Goal: Communication & Community: Answer question/provide support

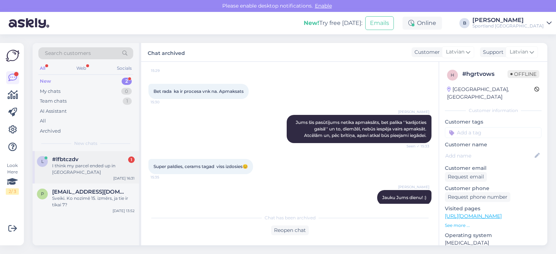
click at [96, 164] on div "I think my parcel ended up in [GEOGRAPHIC_DATA]" at bounding box center [93, 169] width 82 height 13
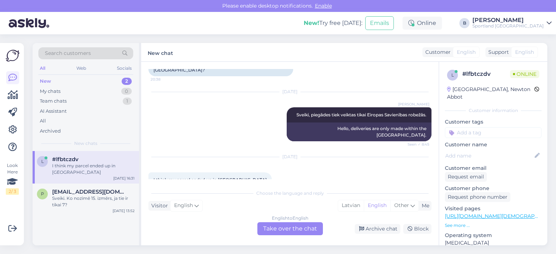
scroll to position [68, 0]
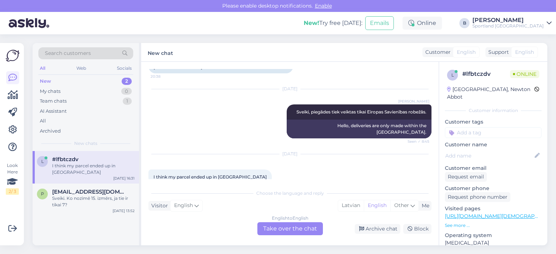
click at [279, 227] on div "English to English Take over the chat" at bounding box center [289, 228] width 65 height 13
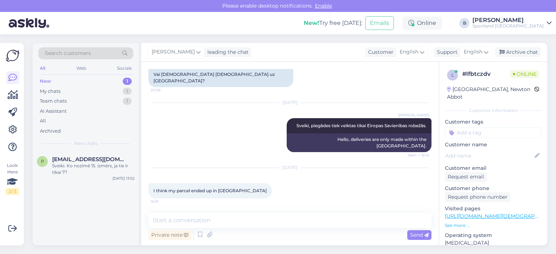
scroll to position [41, 0]
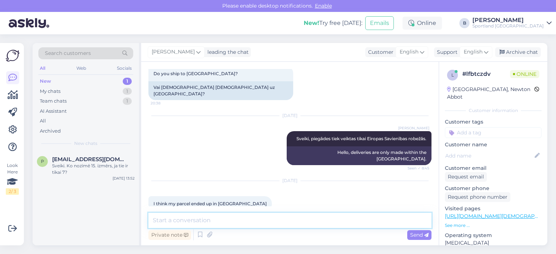
click at [267, 221] on textarea at bounding box center [289, 220] width 283 height 15
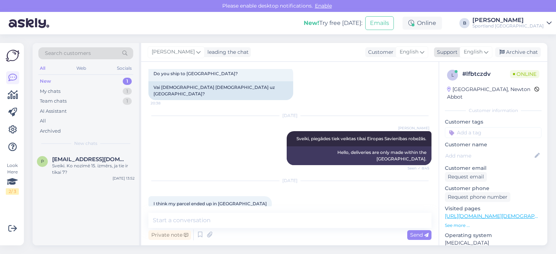
click at [471, 55] on span "English" at bounding box center [472, 52] width 19 height 8
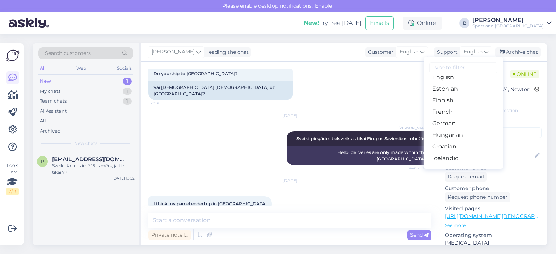
scroll to position [85, 0]
click at [457, 82] on link "English" at bounding box center [463, 81] width 80 height 12
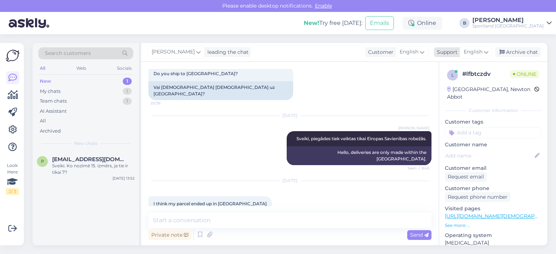
click at [475, 50] on span "English" at bounding box center [472, 52] width 19 height 8
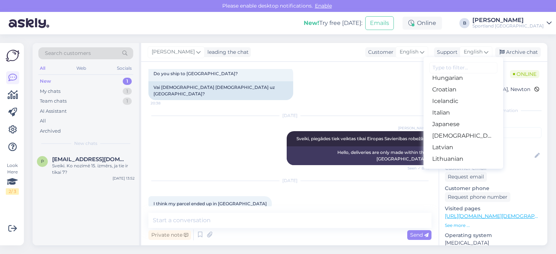
scroll to position [147, 0]
click at [443, 149] on link "Latvian" at bounding box center [463, 146] width 80 height 12
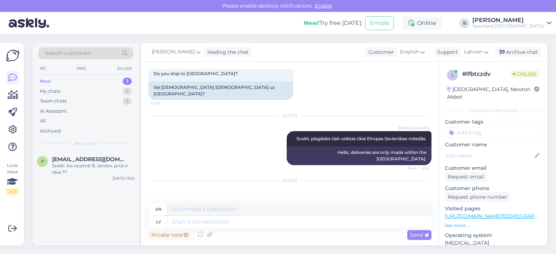
scroll to position [63, 0]
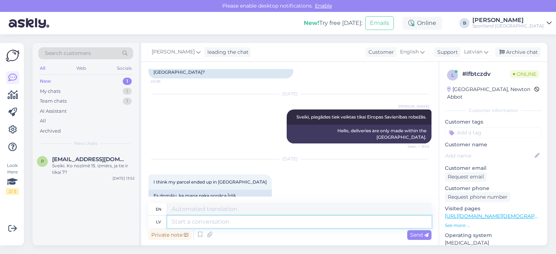
click at [280, 221] on textarea at bounding box center [299, 222] width 264 height 12
type textarea "Sveiki kā"
type textarea "Hello"
type textarea "Sveiki, k"
type textarea "Hello,"
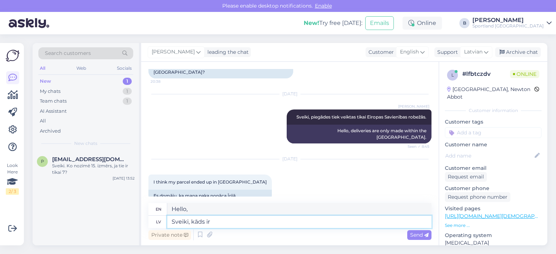
type textarea "Sveiki, kāds ir"
type textarea "Hello, someone"
type textarea "Sveiki, kāds ir pa"
type textarea "Hello, how are you?"
type textarea "Sveiki, kāds ir pasūtījuma n"
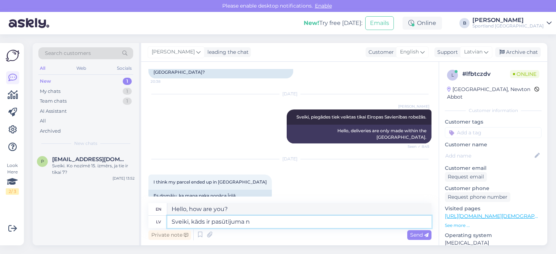
type textarea "Hello, what is the order?"
type textarea "Sveiki, kāds ir pasūtījuma numurs?"
type textarea "Hello, what is the order number?"
type textarea "Sveiki, kāds ir pasūtījuma numurs?"
click at [413, 237] on span "Send" at bounding box center [419, 235] width 18 height 7
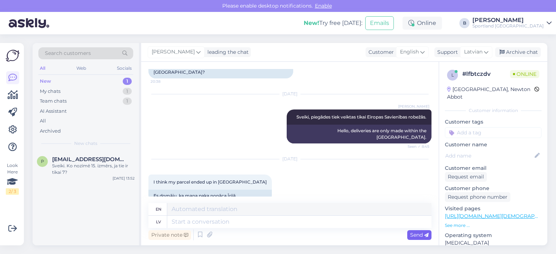
scroll to position [106, 0]
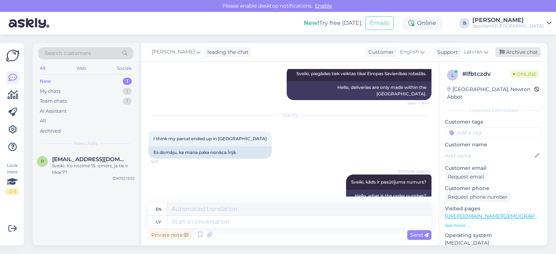
click at [510, 56] on div "Archive chat" at bounding box center [518, 52] width 46 height 10
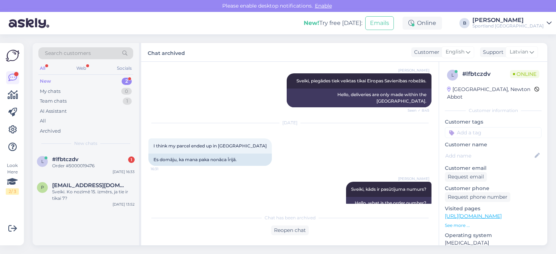
scroll to position [130, 0]
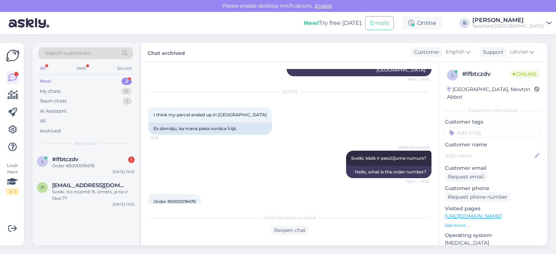
click at [178, 199] on span "Order #5000019476" at bounding box center [174, 201] width 42 height 5
copy div "5000019476 16:33"
click at [287, 231] on div "Reopen chat" at bounding box center [290, 231] width 38 height 10
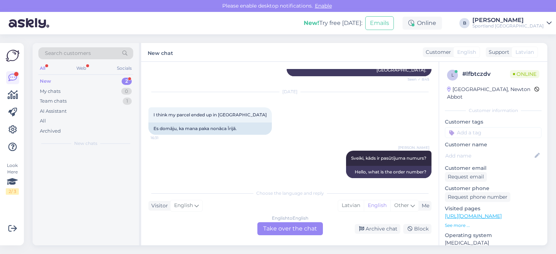
scroll to position [138, 0]
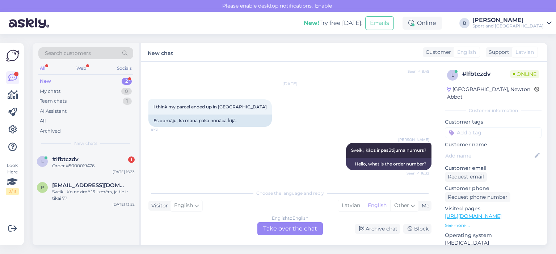
click at [283, 231] on div "English to English Take over the chat" at bounding box center [289, 228] width 65 height 13
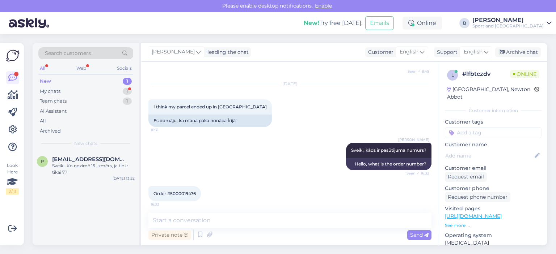
scroll to position [128, 0]
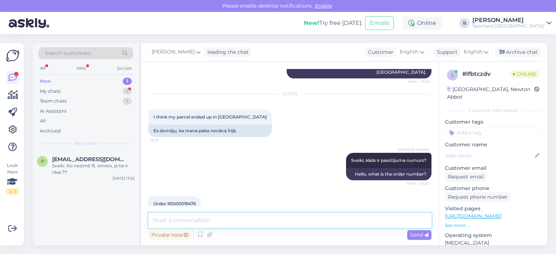
click at [257, 221] on textarea at bounding box center [289, 220] width 283 height 15
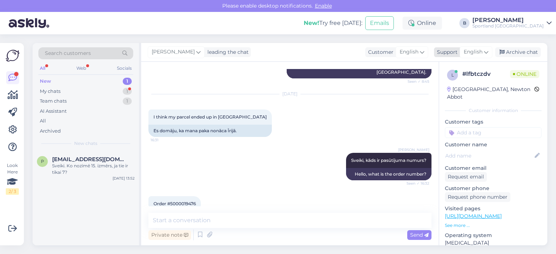
click at [477, 53] on span "English" at bounding box center [472, 52] width 19 height 8
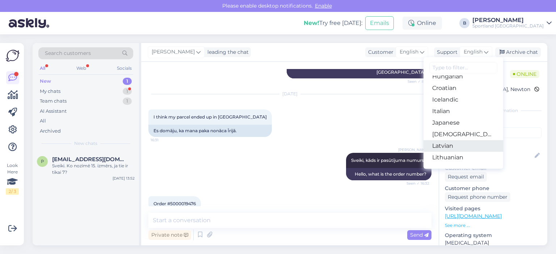
click at [454, 143] on link "Latvian" at bounding box center [463, 146] width 80 height 12
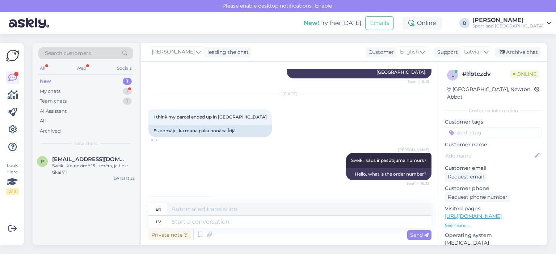
scroll to position [138, 0]
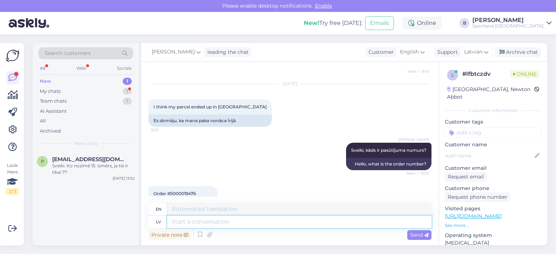
click at [235, 222] on textarea at bounding box center [299, 222] width 264 height 12
type textarea "Šāda i"
type textarea "Such"
type textarea "Šāda ir n"
type textarea "This is it"
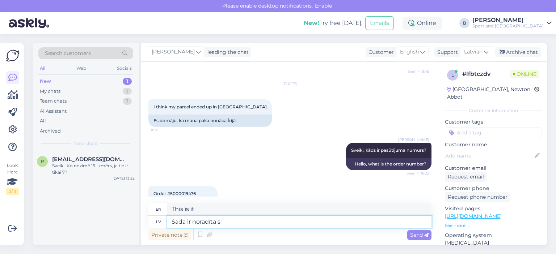
type textarea "Šāda ir norādītā sa"
type textarea "This is the indicated"
type textarea "Šāda ir norādītā"
type textarea "This is the specified"
type textarea "Šāda ir norādītā p"
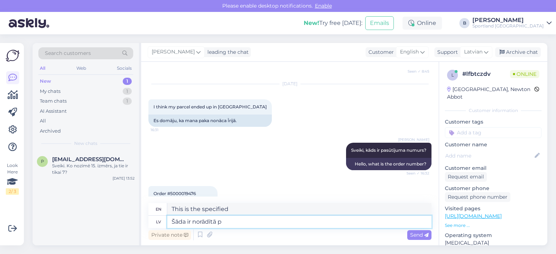
type textarea "This is the indicated"
type textarea "Šāda ir norādītā piegādes ad"
type textarea "This is the specified delivery"
type textarea "Šāda ir norādītā piegādes adrese u"
type textarea "This is the specified delivery address"
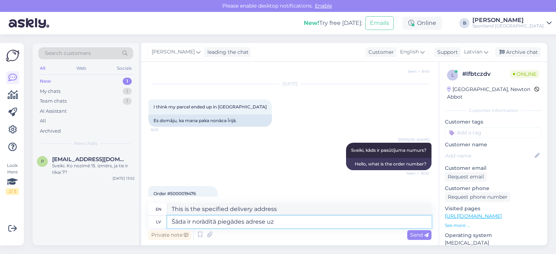
type textarea "Šāda ir norādītā piegādes adrese uz k"
type textarea "This is the specified delivery address for"
type textarea "Šāda ir norādītā piegādes adrese uz kuru t"
type textarea "This is the specified delivery address to which"
type textarea "Šāda ir norādītā piegādes adrese uz kuru tad tika"
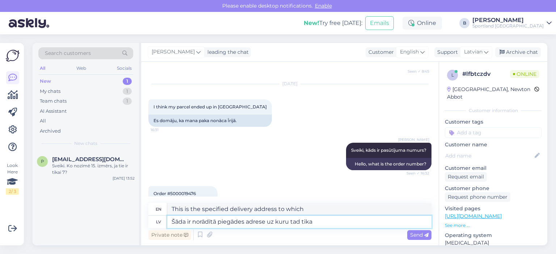
type textarea "This is the specified delivery address to which it was then sent."
type textarea "Šāda ir norādītā piegādes adrese uz kuru tad tika nosūtīts Jūsu pa"
type textarea "This is the specified delivery address to which your order was then sent."
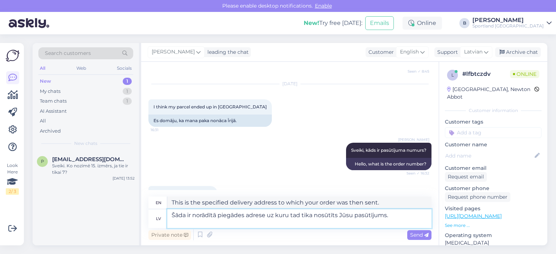
paste textarea
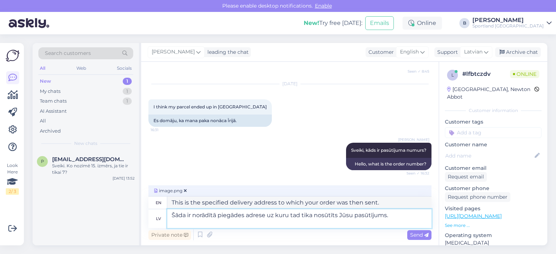
type textarea "Šāda ir norādītā piegādes adrese uz kuru tad tika nosūtīts Jūsu pasūtījums."
click at [420, 235] on span "Send" at bounding box center [419, 235] width 18 height 7
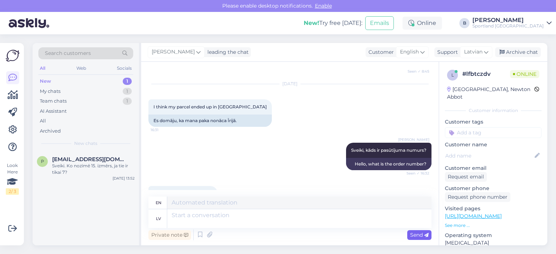
scroll to position [252, 0]
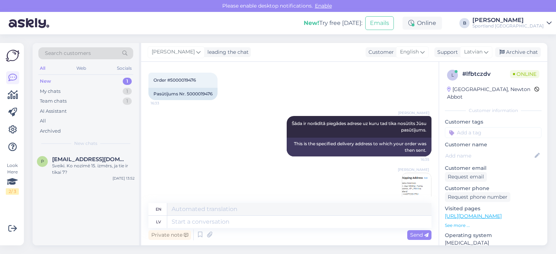
click at [404, 173] on img at bounding box center [416, 187] width 29 height 29
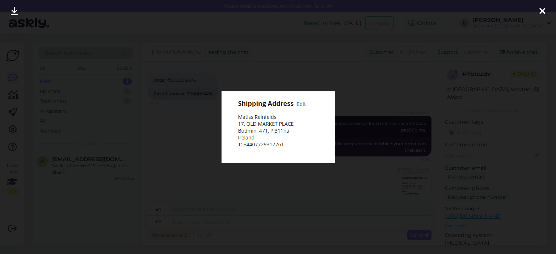
click at [319, 169] on div at bounding box center [278, 127] width 556 height 254
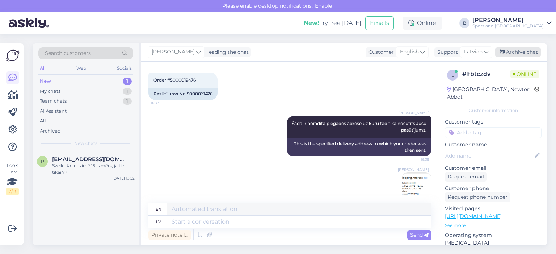
click at [510, 51] on div "Archive chat" at bounding box center [518, 52] width 46 height 10
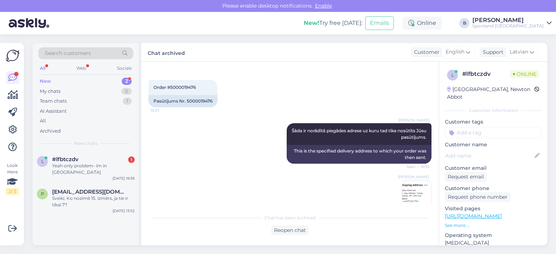
scroll to position [276, 0]
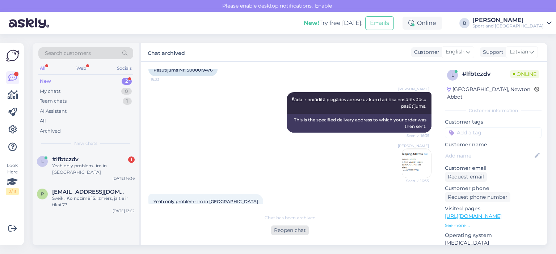
click at [284, 231] on div "Reopen chat" at bounding box center [290, 231] width 38 height 10
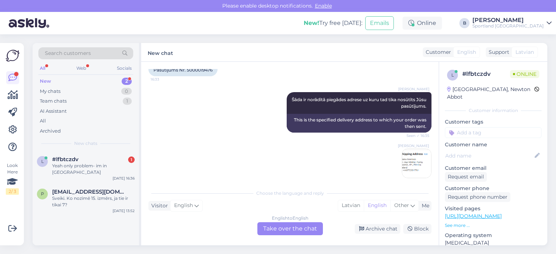
click at [284, 231] on div "English to English Take over the chat" at bounding box center [289, 228] width 65 height 13
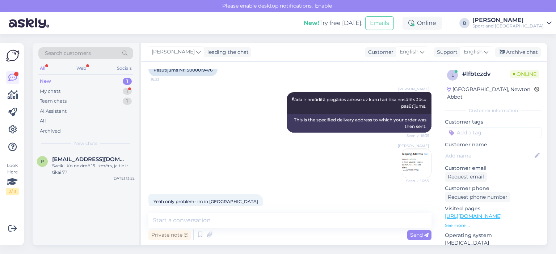
scroll to position [274, 0]
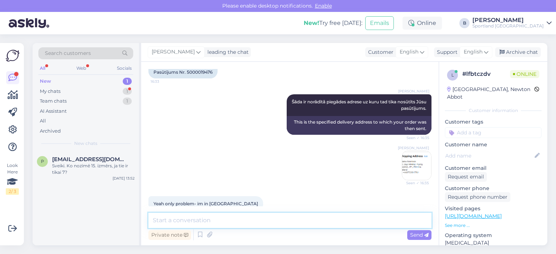
click at [261, 221] on textarea at bounding box center [289, 220] width 283 height 15
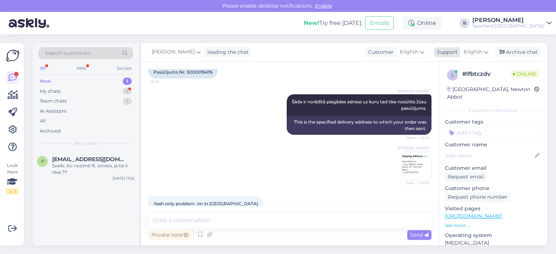
click at [468, 55] on span "English" at bounding box center [472, 52] width 19 height 8
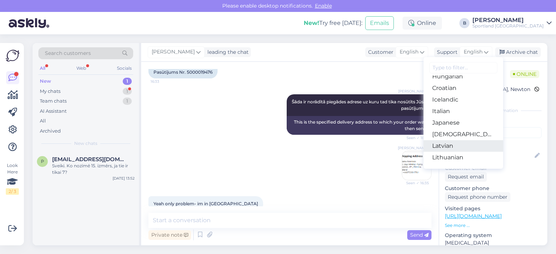
click at [454, 147] on link "Latvian" at bounding box center [463, 146] width 80 height 12
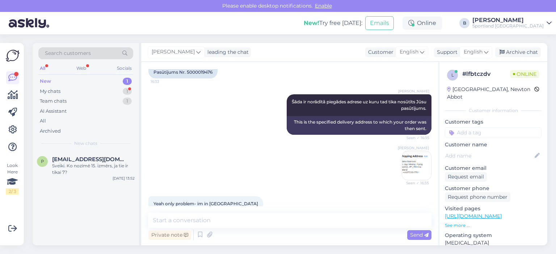
scroll to position [276, 0]
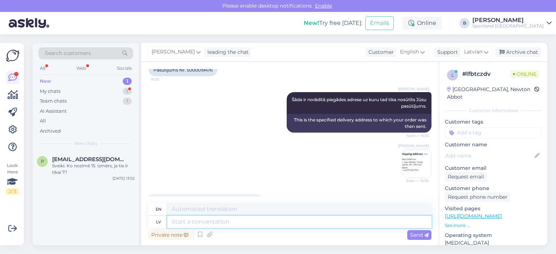
click at [247, 224] on textarea at bounding box center [299, 222] width 264 height 12
type textarea "Jūs v"
type textarea "You"
type textarea "Jūs varat n"
type textarea "You can"
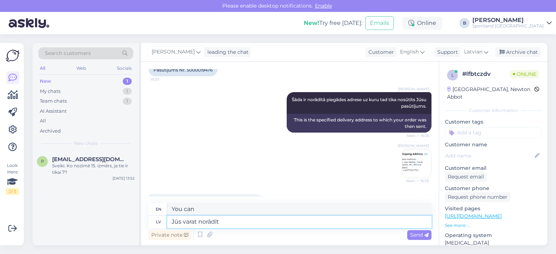
type textarea "Jūs varat norādīt"
type textarea "You can specify"
type textarea "Jūs varat norādīt saņemšanas a"
type textarea "You can specify the receipt"
type textarea "Jūs varat norādīt saņemšanas adresi u"
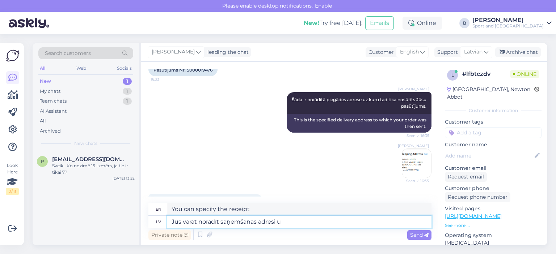
type textarea "You can specify the delivery address"
type textarea "Jūs varat norādīt saņemšanas adresi un m"
type textarea "You can specify the delivery address and"
type textarea "Jūs varat norādīt saņemšanas adresi un mēs n"
type textarea "You can provide a delivery address and we"
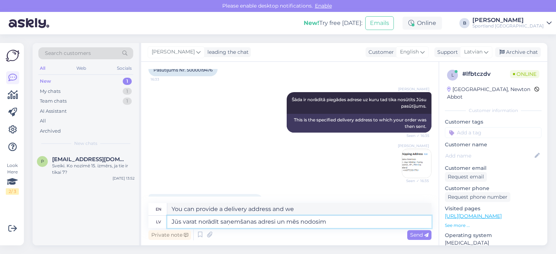
type textarea "Jūs varat norādīt saņemšanas adresi un mēs nodosim i"
type textarea "You can specify the delivery address and we will deliver"
type textarea "Jūs varat norādīt saņemšanas adresi un mēs nodosim informāciju"
type textarea "You can provide a delivery address and we will forward the information"
type textarea "Jūs varat norādīt saņemšanas adresi un mēs nodosim informāciju DHL"
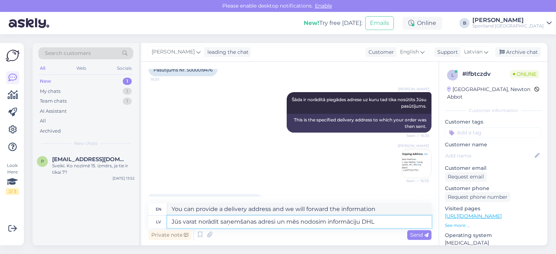
type textarea "You can provide a delivery address and we will pass the information on to DHL."
type textarea "Jūs varat norādīt saņemšanas adresi un mēs nodosim informāciju DHL."
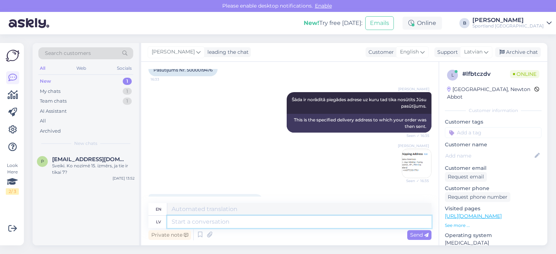
scroll to position [352, 0]
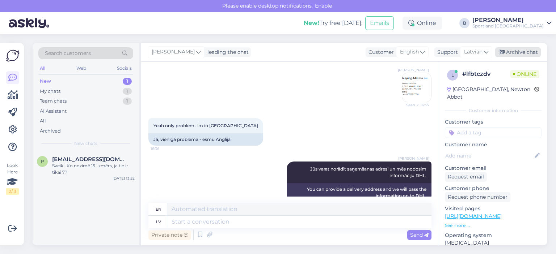
click at [509, 52] on div "Archive chat" at bounding box center [518, 52] width 46 height 10
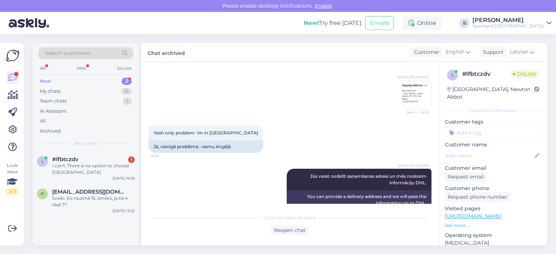
scroll to position [376, 0]
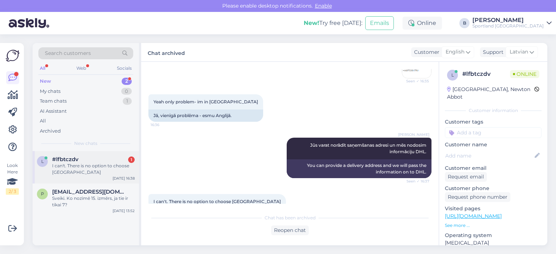
click at [108, 160] on div "#lfbtczdv 1" at bounding box center [93, 159] width 82 height 7
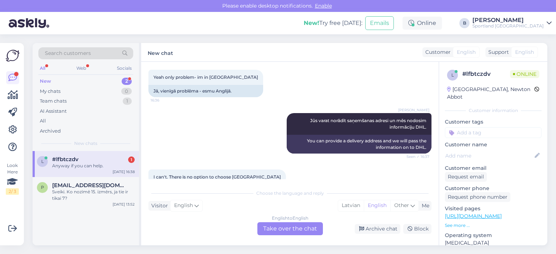
scroll to position [431, 0]
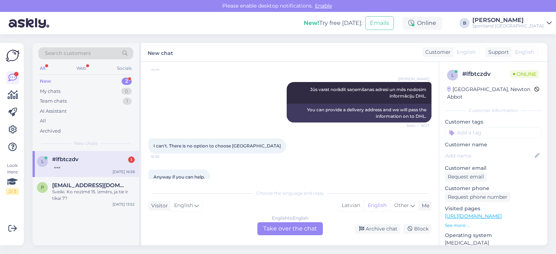
click at [289, 227] on div "English to English Take over the chat" at bounding box center [289, 228] width 65 height 13
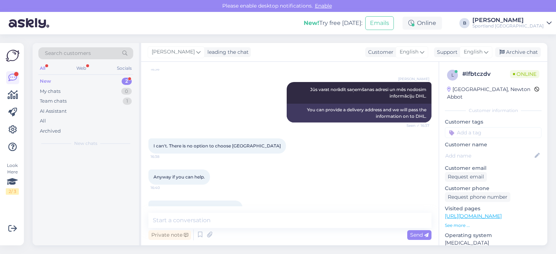
scroll to position [436, 0]
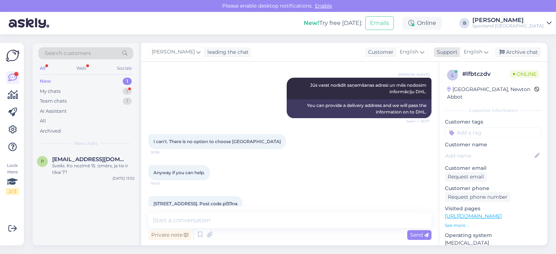
click at [473, 54] on span "English" at bounding box center [472, 52] width 19 height 8
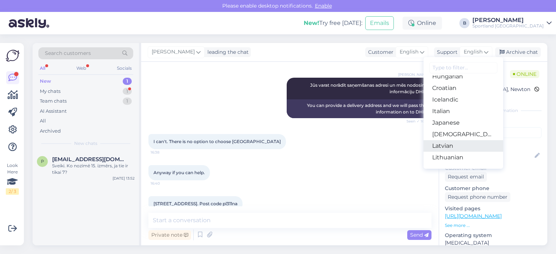
click at [443, 144] on link "Latvian" at bounding box center [463, 146] width 80 height 12
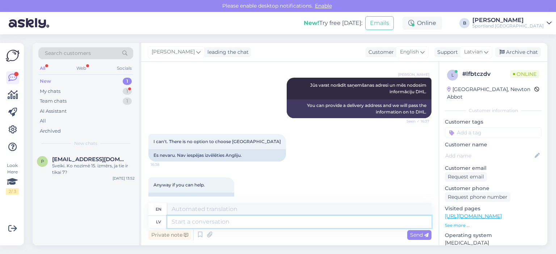
click at [223, 220] on textarea at bounding box center [299, 222] width 264 height 12
type textarea "Noskaidrosim n"
type textarea "Let's find out."
type textarea "Noskaidrosim no vi"
type textarea "Let's find out from"
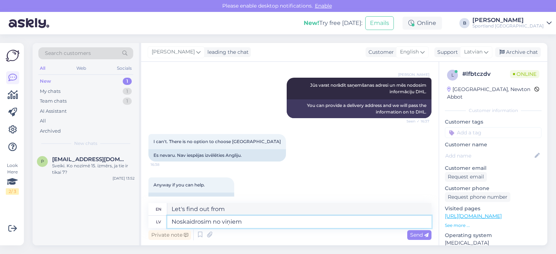
type textarea "Noskaidrosim no viņiem v"
type textarea "Let's find out from them."
type textarea "Noskaidrosim no viņiem vai b"
type textarea "Let's find out from them whether"
type textarea "Noskaidrosim no viņiem vai būs ie"
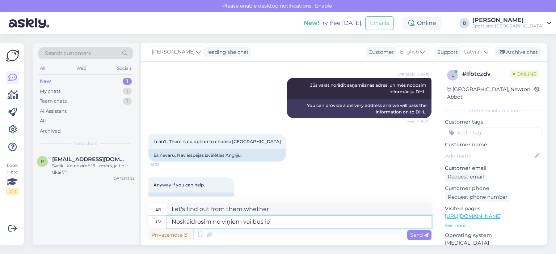
type textarea "Let's find out from them whether there will be"
type textarea "Noskaidrosim no viņiem vai būs iespējams p"
type textarea "Let's find out from them if it will be possible."
type textarea "Noskaidrosim no viņiem vai būs iespējams piegādāt"
type textarea "Let's find out from them whether it will be possible to deliver"
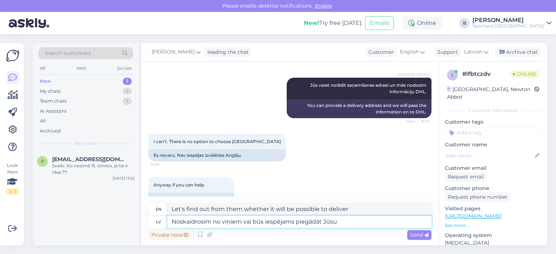
type textarea "Noskaidrosim no viņiem vai būs iespējams piegādāt Jūsu p"
type textarea "We will find out from them whether it will be possible to deliver your"
type textarea "Noskaidrosim no viņiem vai būs iespējams piegādāt Jūsu pasūtījumu u"
type textarea "We will check with them whether it will be possible to deliver your order."
type textarea "Noskaidrosim no viņiem vai būs iespējams piegādāt Jūsu pasūtījumu uz n"
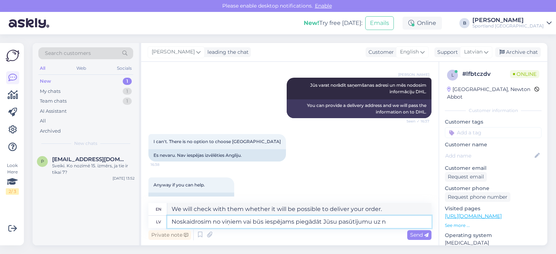
type textarea "We will find out from them whether it will be possible to deliver your order to"
type textarea "Noskaidrosim no viņiem vai būs iespējams piegādāt Jūsu pasūtījumu uz norādīto ad"
type textarea "We will find out from them whether it will be possible to deliver your order to…"
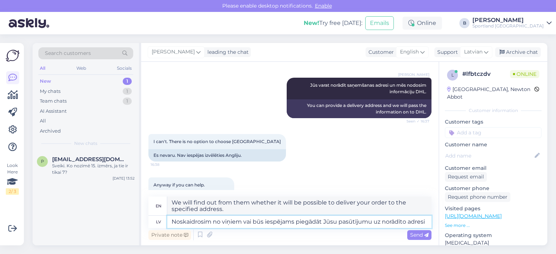
type textarea "Noskaidrosim no viņiem vai būs iespējams piegādāt Jūsu pasūtījumu uz norādīto a…"
type textarea "We will check with them whether it will be possible to deliver your order to th…"
type textarea "Noskaidrosim no viņiem vai būs iespējams piegādāt Jūsu pasūtījumu uz norādīto"
type textarea "We will find out from them whether it will be possible to deliver your order to…"
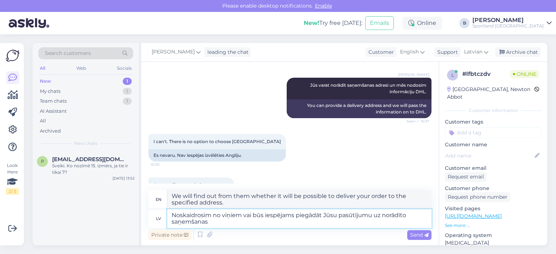
type textarea "Noskaidrosim no viņiem vai būs iespējams piegādāt Jūsu pasūtījumu uz norādīto s…"
type textarea "We will find out from them whether it will be possible to deliver your order to…"
type textarea "Noskaidrosim no viņiem vai būs iespējams piegādāt Jūsu pasūtījumu uz norādīto s…"
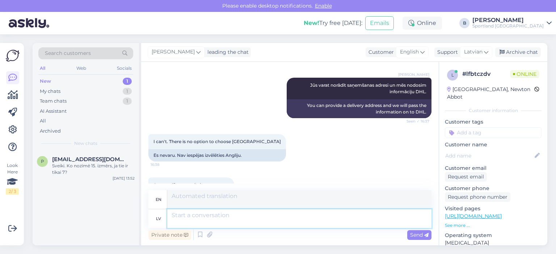
scroll to position [545, 0]
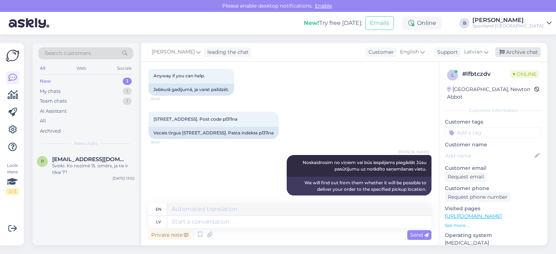
click at [517, 50] on div "Archive chat" at bounding box center [518, 52] width 46 height 10
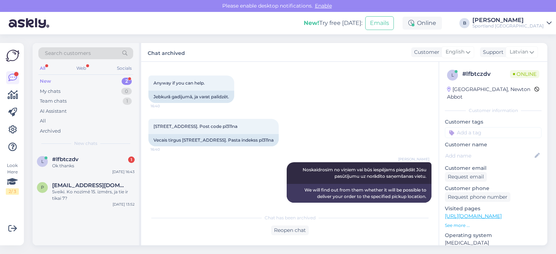
scroll to position [569, 0]
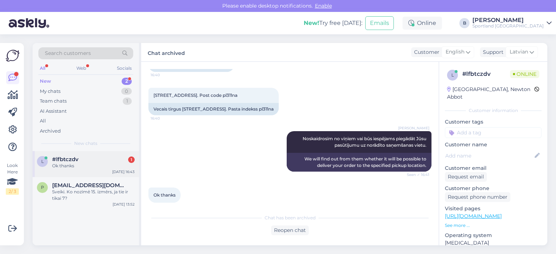
click at [96, 166] on div "Ok thanks" at bounding box center [93, 166] width 82 height 7
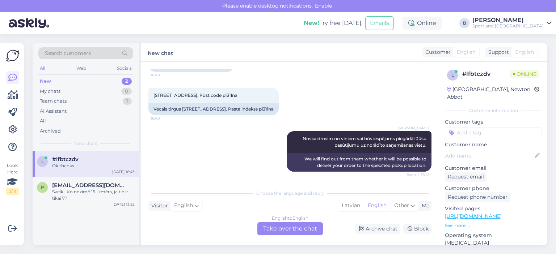
scroll to position [593, 0]
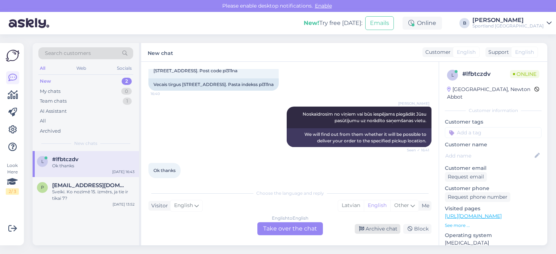
click at [368, 230] on div "Archive chat" at bounding box center [378, 229] width 46 height 10
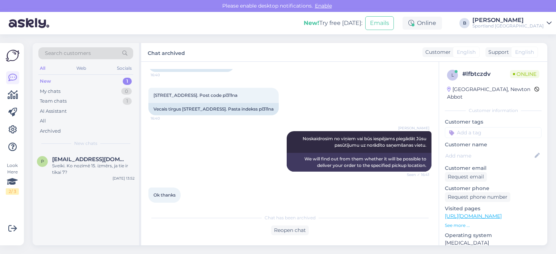
click at [205, 138] on div "[PERSON_NAME] Noskaidrosim no viņiem vai būs iespējams piegādāt Jūsu pasūtījumu…" at bounding box center [289, 151] width 283 height 56
click at [251, 159] on div "[PERSON_NAME] Noskaidrosim no viņiem vai būs iespējams piegādāt Jūsu pasūtījumu…" at bounding box center [289, 151] width 283 height 56
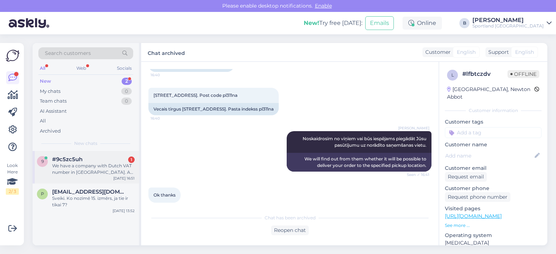
click at [92, 163] on div "We have a company with Dutch VAT number in [GEOGRAPHIC_DATA]. Are we able to pu…" at bounding box center [93, 169] width 82 height 13
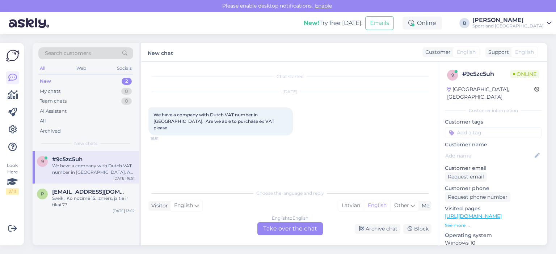
click at [268, 231] on div "English to English Take over the chat" at bounding box center [289, 228] width 65 height 13
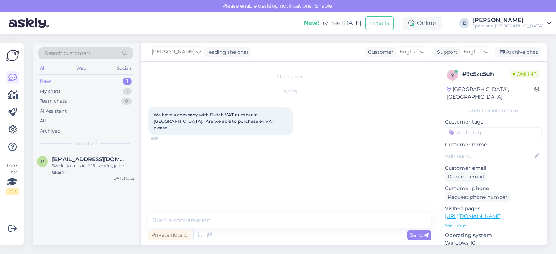
click at [326, 140] on div "Chat started [DATE] We have a company with Dutch VAT number in [GEOGRAPHIC_DATA…" at bounding box center [292, 137] width 289 height 137
click at [474, 50] on span "English" at bounding box center [472, 52] width 19 height 8
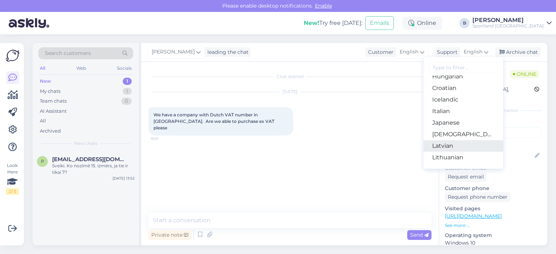
click at [450, 147] on link "Latvian" at bounding box center [463, 146] width 80 height 12
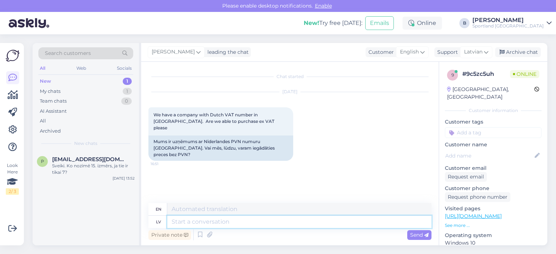
click at [238, 225] on textarea at bounding box center [299, 222] width 264 height 12
type textarea "Sveiki"
type textarea "Hello"
type textarea "Sveiki,"
type textarea "Hello,"
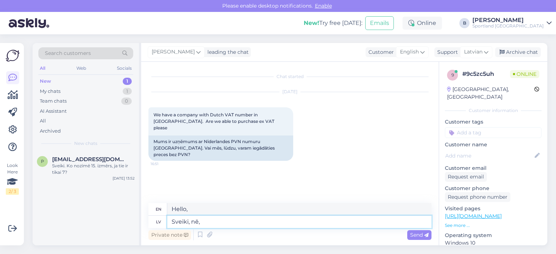
type textarea "Sveiki, nē, n"
type textarea "Hello, no,"
type textarea "Sveiki, nē, nebūs"
type textarea "Hello, no, it won't."
type textarea "Sveiki, nē, nebūs iespējams."
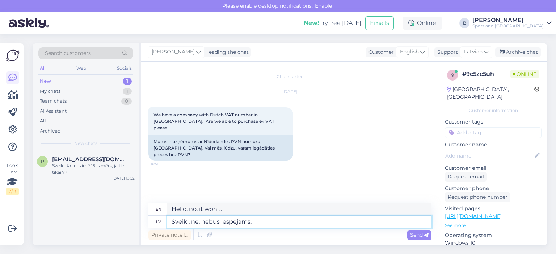
type textarea "Hello, no, it will not be possible."
type textarea "Sveiki, nē,"
type textarea "Hello, no, it won't."
type textarea "Sveiki, nē,"
type textarea "Hello, no,"
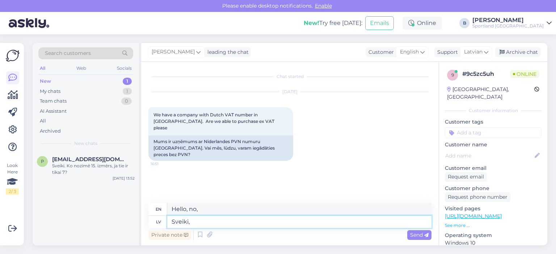
type textarea "Sveiki,"
type textarea "Hello,"
type textarea "Sveiki, nē, die"
type textarea "Hello, no,"
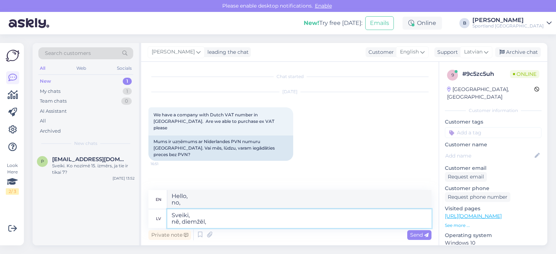
type textarea "Sveiki, nē, diemžēl, n"
type textarea "Hello, no, unfortunately,"
type textarea "Sveiki, nē, diemžēl, nebūs ie"
type textarea "Hello, no, unfortunately, there will be no"
type textarea "Sveiki, nē, diemžēl, nebūs iespējams"
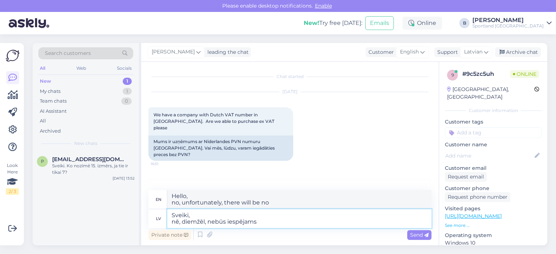
type textarea "Hello, no, unfortunately, it will not be possible"
type textarea "Sveiki, nē, diemžēl, nebūs iespējams."
type textarea "Hello, , unfortunately, it will not be possible."
type textarea "Sveiki, nē, diemžēl, nebūs iespējama"
type textarea "Hello, no, unfortunately, it will not be possible"
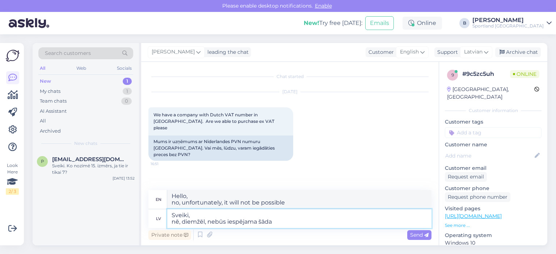
type textarea "Sveiki, nē, diemžēl, nebūs iespējama šāda"
type textarea "Hello, no, unfortunately, this will not be possible"
type textarea "Sveiki, nē, diemžēl, nebūs iespējama šāda opcija."
type textarea "Hello, no, unfortunately, such an option will not be possible."
type textarea "Sveiki, nē, diemžēl, nebūs iespējama šāda opcija."
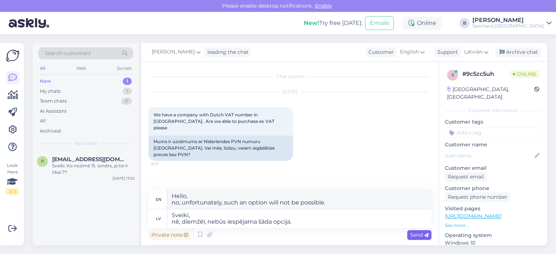
click at [418, 233] on span "Send" at bounding box center [419, 235] width 18 height 7
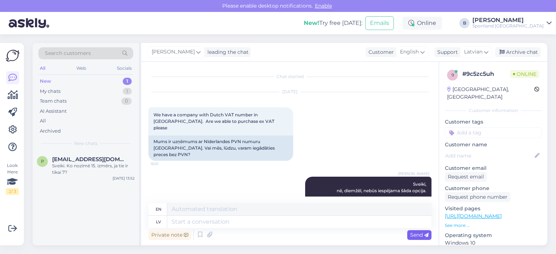
scroll to position [15, 0]
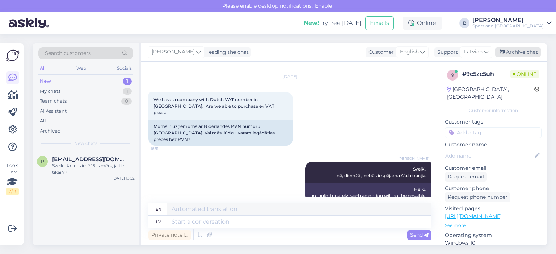
click at [524, 50] on div "Archive chat" at bounding box center [518, 52] width 46 height 10
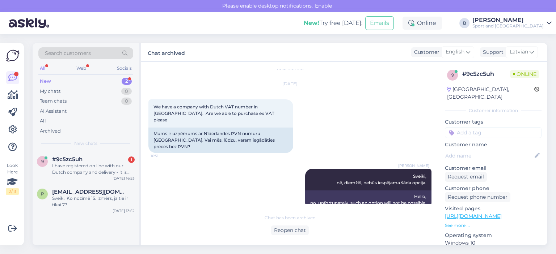
scroll to position [52, 0]
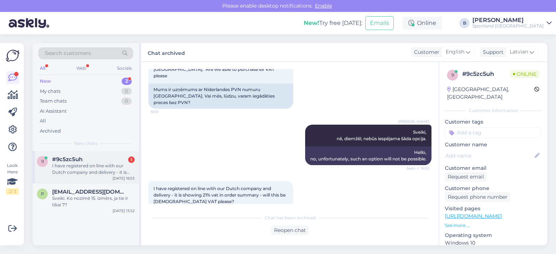
click at [101, 153] on div "9 #9c5zc5uh 1 I have registered on line with our Dutch company and delivery - i…" at bounding box center [86, 167] width 106 height 33
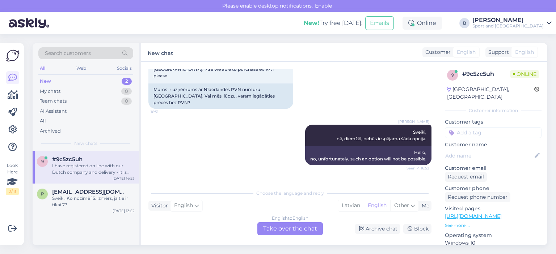
scroll to position [77, 0]
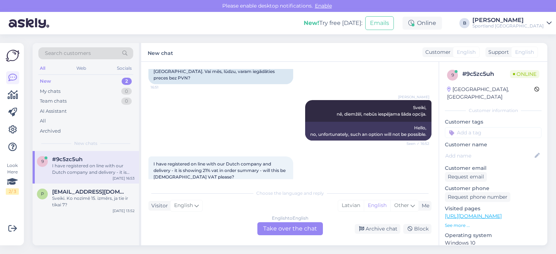
click at [306, 230] on div "English to English Take over the chat" at bounding box center [289, 228] width 65 height 13
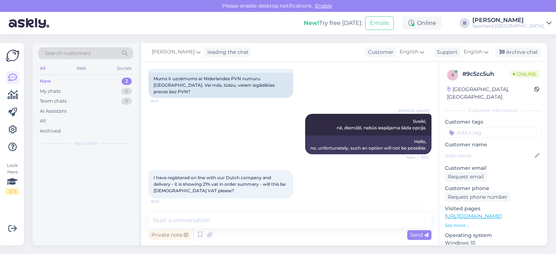
scroll to position [50, 0]
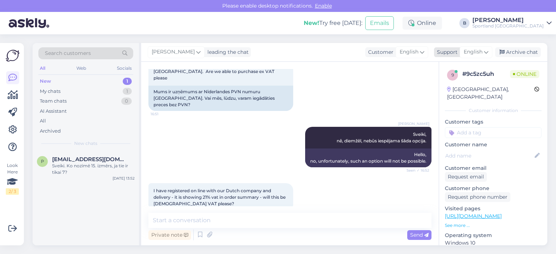
click at [474, 55] on span "English" at bounding box center [472, 52] width 19 height 8
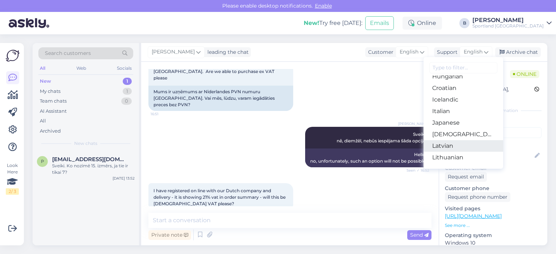
click at [453, 149] on link "Latvian" at bounding box center [463, 146] width 80 height 12
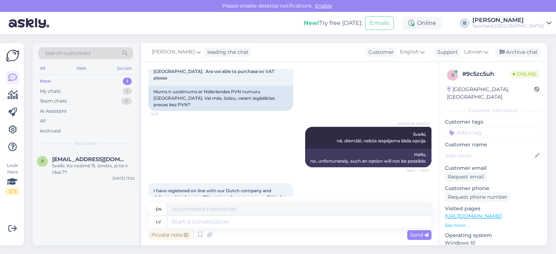
scroll to position [77, 0]
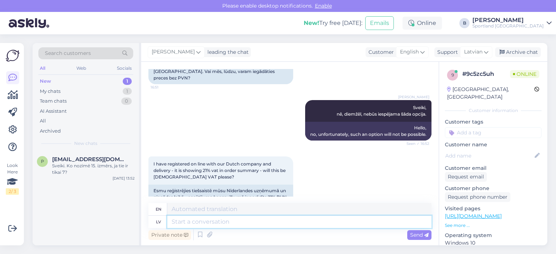
click at [279, 222] on textarea at bounding box center [299, 222] width 264 height 12
type textarea "Tas b"
type textarea "This"
type textarea "Tas būs"
type textarea "It will be"
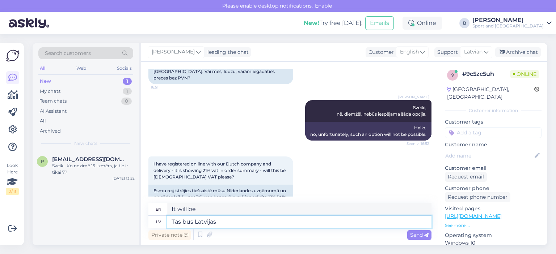
type textarea "Tas būs Latvijas P"
type textarea "It will be [GEOGRAPHIC_DATA]"
type textarea "Tas būs Latvijas PVN."
type textarea "This will be [DEMOGRAPHIC_DATA] VAT."
type textarea "Tas būs Latvijas PVN."
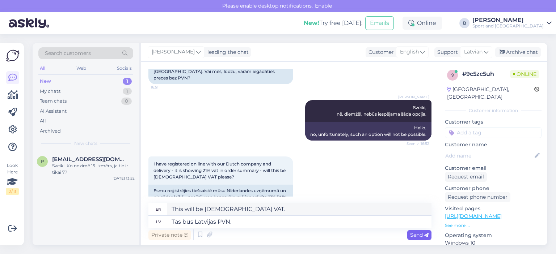
click at [420, 233] on span "Send" at bounding box center [419, 235] width 18 height 7
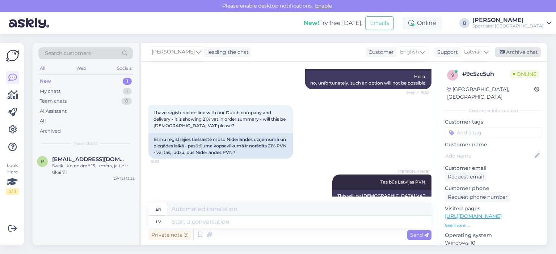
click at [526, 48] on div "Archive chat" at bounding box center [518, 52] width 46 height 10
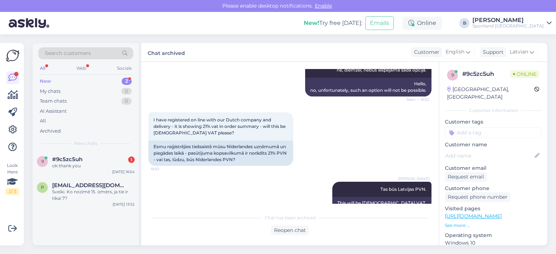
scroll to position [152, 0]
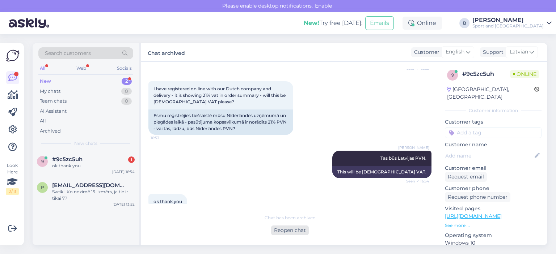
click at [290, 228] on div "Reopen chat" at bounding box center [290, 231] width 38 height 10
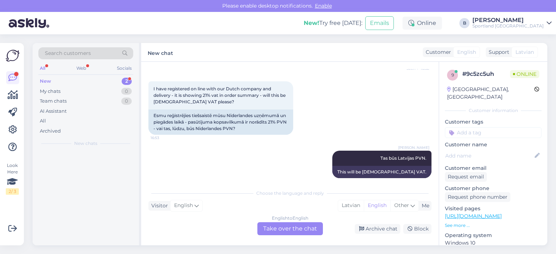
scroll to position [160, 0]
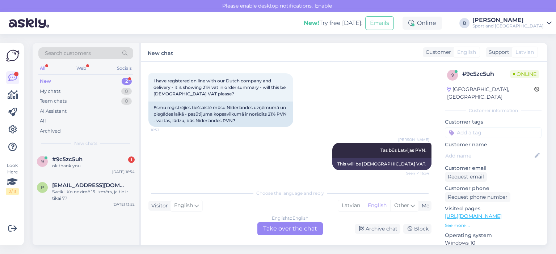
click at [288, 228] on div "English to English Take over the chat" at bounding box center [289, 228] width 65 height 13
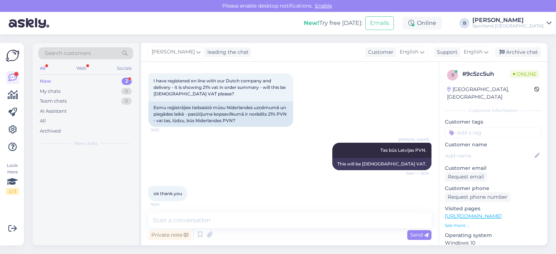
scroll to position [150, 0]
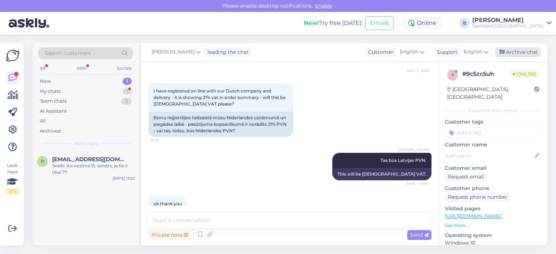
click at [514, 54] on div "Archive chat" at bounding box center [518, 52] width 46 height 10
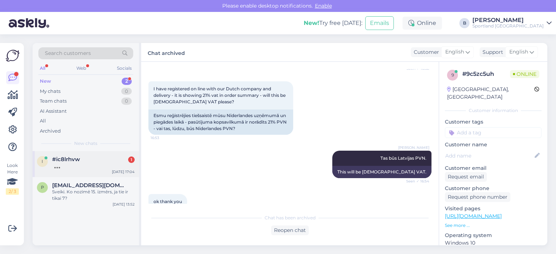
click at [86, 167] on div at bounding box center [93, 166] width 82 height 7
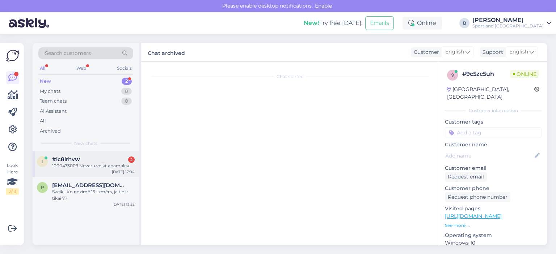
scroll to position [128, 0]
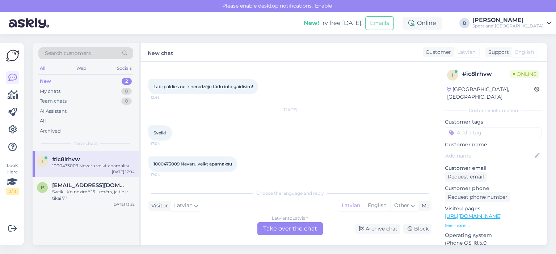
click at [289, 223] on div "Latvian to Latvian Take over the chat" at bounding box center [289, 228] width 65 height 13
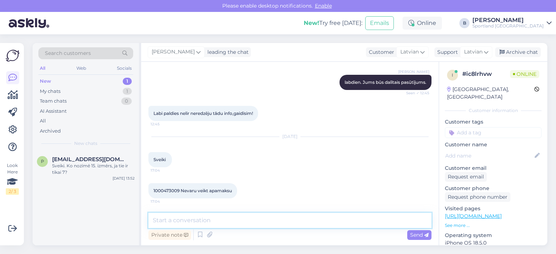
click at [249, 220] on textarea at bounding box center [289, 220] width 283 height 15
type textarea "Sveiki"
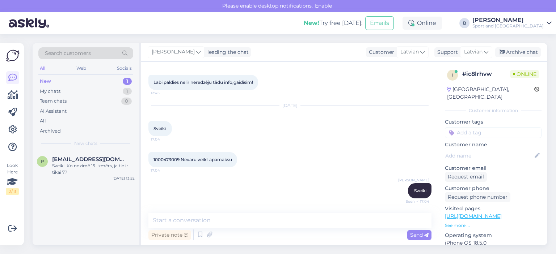
click at [172, 158] on span "1000473009 Nevaru veikt apamaksu" at bounding box center [192, 159] width 79 height 5
copy span "1000473009"
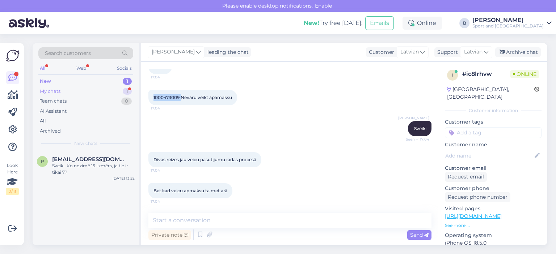
click at [60, 89] on div "My chats" at bounding box center [50, 91] width 21 height 7
click at [88, 159] on div "#ic8lrhvw 2" at bounding box center [93, 159] width 82 height 7
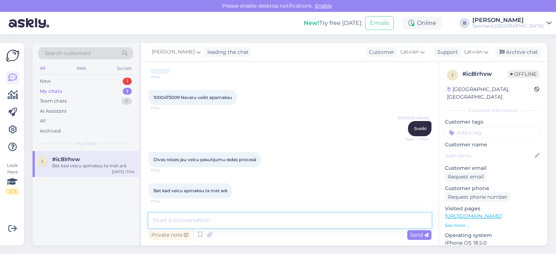
click at [202, 218] on textarea at bounding box center [289, 220] width 283 height 15
type textarea "Kāds būs otrs pasūtījuma numurs?"
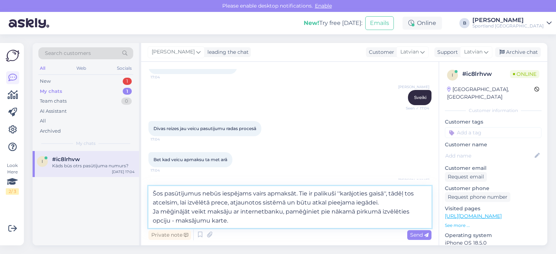
type textarea "Šos pasūtījumus nebūs iespējams vairs apmaksāt. Tie ir palikuši ''karājoties ga…"
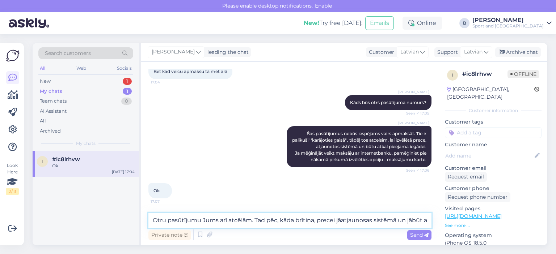
scroll to position [321, 0]
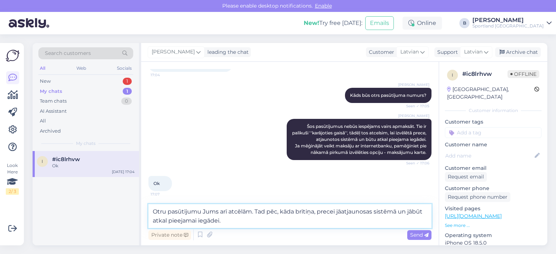
type textarea "Otru pasūtījumu Jums arī atcēlām. Tad pēc, kāda brītiņa, precei jāatjaunosas si…"
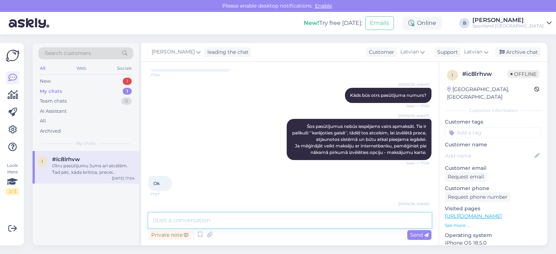
scroll to position [352, 0]
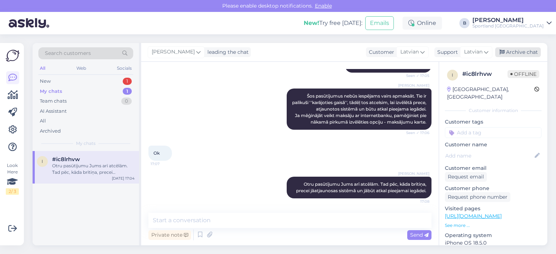
click at [512, 53] on div "Archive chat" at bounding box center [518, 52] width 46 height 10
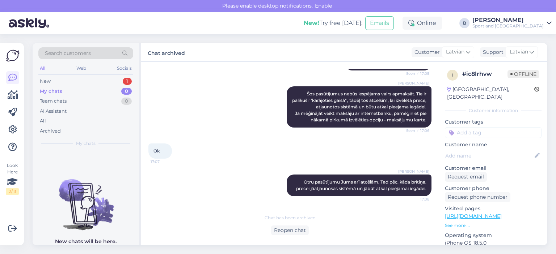
click at [61, 75] on div "Search customers All Web Socials New 1 My chats 0 Team chats 0 AI Assistant All…" at bounding box center [86, 97] width 106 height 108
click at [62, 77] on div "New 1" at bounding box center [85, 81] width 95 height 10
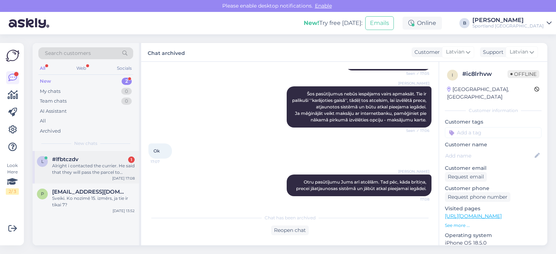
click at [82, 168] on div "Alright i contacted the currier. He said that they will pass the parcel to engl…" at bounding box center [93, 169] width 82 height 13
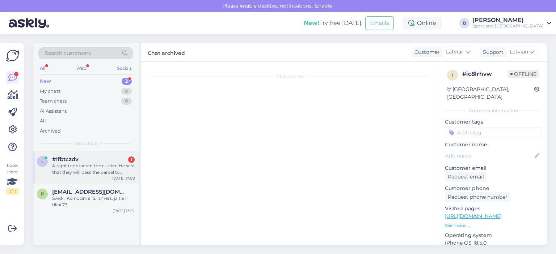
scroll to position [631, 0]
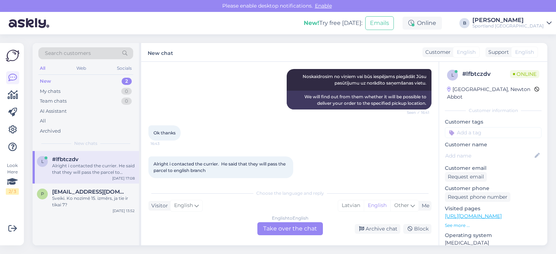
click at [301, 229] on div "English to English Take over the chat" at bounding box center [289, 228] width 65 height 13
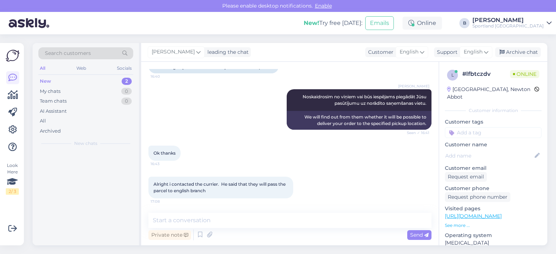
scroll to position [604, 0]
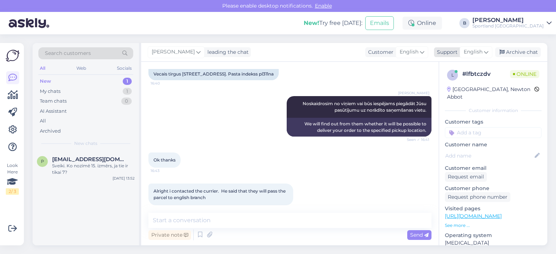
click at [472, 56] on span "English" at bounding box center [472, 52] width 19 height 8
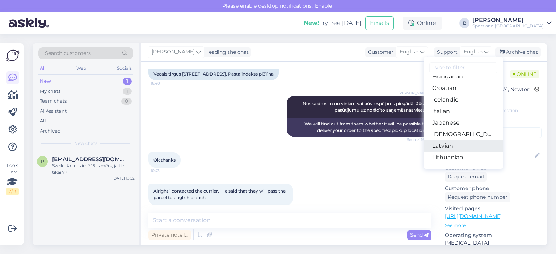
click at [450, 141] on link "Latvian" at bounding box center [463, 146] width 80 height 12
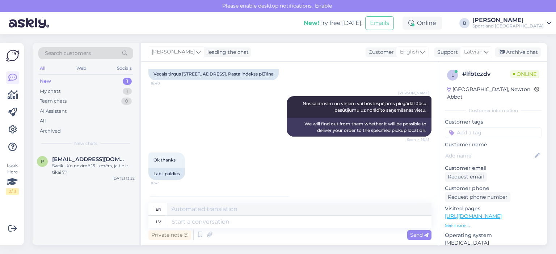
scroll to position [631, 0]
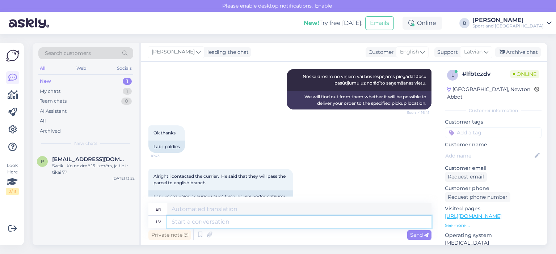
click at [317, 225] on textarea at bounding box center [299, 222] width 264 height 12
type textarea "Paldies p"
type textarea "Thank you"
type textarea "Paldies par i"
type textarea "Thank you for"
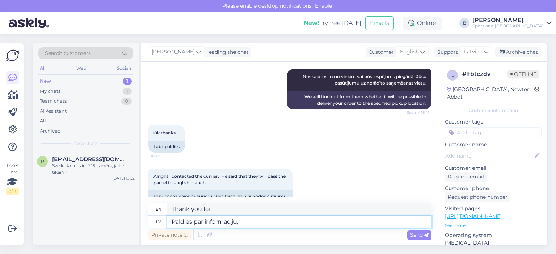
type textarea "Paldies par informāciju, v"
type textarea "Thanks for the information,"
type textarea "Paldies par informāciju, bet J"
type textarea "Thanks for the information, but"
type textarea "Paldies par informāciju, bet Jums j"
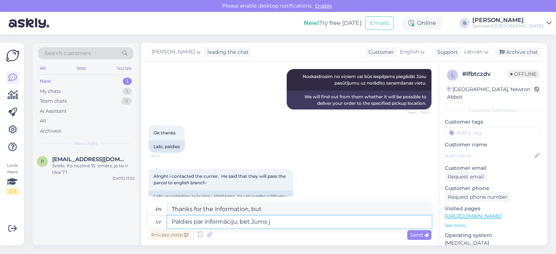
type textarea "Thanks for the information, but you"
type textarea "Paldies par informāciju, bet Jums jārēķinās ar"
type textarea "Thanks for the information, but you have to be careful."
type textarea "Paldies par informāciju, bet Jums jārēķinās ar to,"
type textarea "Thanks for the information, but you have to take into account"
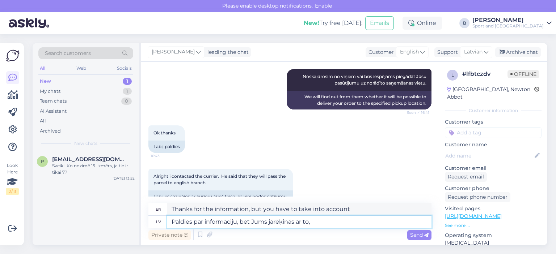
type textarea "Paldies par informāciju, bet Jums jārēķinās ar to, k"
type textarea "Thanks for the information, but you have to take into account that,"
type textarea "Paldies par informāciju, bet Jums jārēķinās ar to, ka"
type textarea "Thanks for the information, but you should take into account that"
type textarea "Paldies par informāciju, bet Jums jārēķinās ar to, ka varētu b"
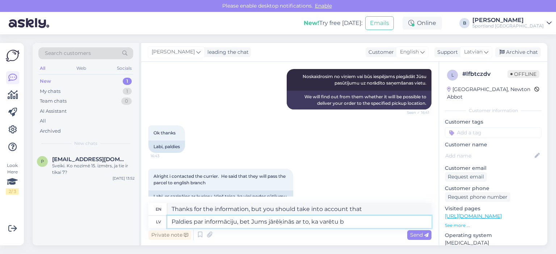
type textarea "Thanks for the information, but you should be aware that you might"
type textarea "Paldies par informāciju, bet Jums jārēķinās ar to, ka varētu būt"
type textarea "Thanks for the information, but you should be aware that there might be"
type textarea "Paldies par informāciju, bet Jums jārēķinās ar to, ka varētu būt papildus m"
type textarea "Thanks for the information, but you should be aware that there may be additional"
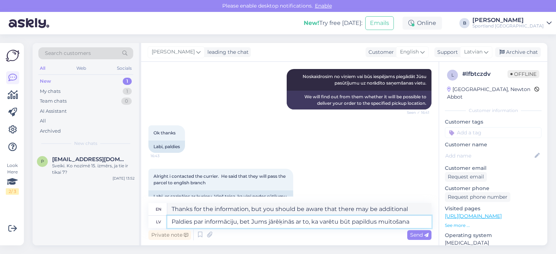
type textarea "Paldies par informāciju, bet Jums jārēķinās ar to, ka varētu būt papildus muito…"
type textarea "Thanks for the information, but you should be aware that there may be additiona…"
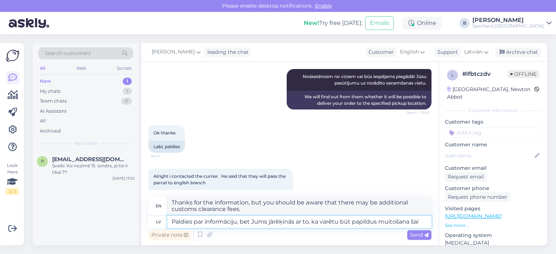
type textarea "Paldies par informāciju, bet Jums jārēķinās ar to, ka varētu būt papildus muito…"
type textarea "Thanks for the information, but you should consider that there may be additiona…"
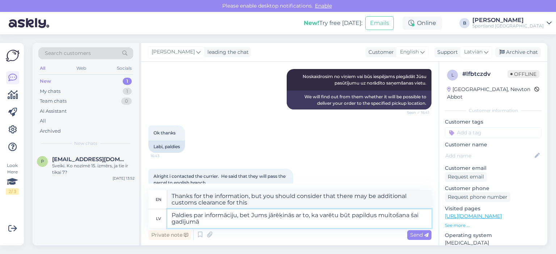
type textarea "Paldies par informāciju, bet Jums jārēķinās ar to, ka varētu būt papildus muito…"
type textarea "Thank you for the information, but you should be aware that there may be additi…"
type textarea "Paldies par informāciju, bet Jums jārēķinās ar to, ka varētu būt papildus muito…"
type textarea "Thank you for the information, but you should be aware that there may be additi…"
type textarea "Paldies par informāciju, bet Jums jārēķinās ar to, ka varētu būt papildus muito…"
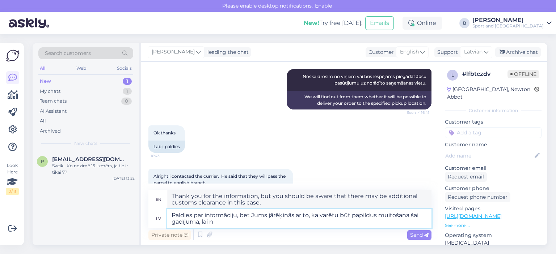
type textarea "Thank you for the information, but you should take into account that there may …"
type textarea "Paldies par informāciju, bet Jums jārēķinās ar to, ka varētu būt papildus muito…"
type textarea "Thank you for the information, but you should be aware that there may be additi…"
type textarea "Paldies par informāciju, bet Jums jārēķinās ar to, ka varētu būt papildus muito…"
type textarea "Thank you for the information, but you should be aware that there may be additi…"
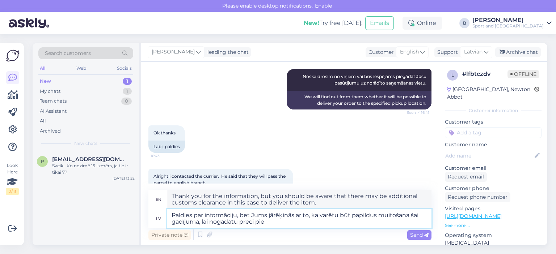
type textarea "Paldies par informāciju, bet Jums jārēķinās ar to, ka varētu būt papildus muito…"
type textarea "Thank you for the information, but you should take into account that there may …"
type textarea "Paldies par informāciju, bet Jums jārēķinās ar to, ka varētu būt papildus muito…"
type textarea "Thank you for the information, but you should be aware that there may be additi…"
type textarea "Paldies par informāciju, bet Jums jārēķinās ar to, ka varētu būt papildus muito…"
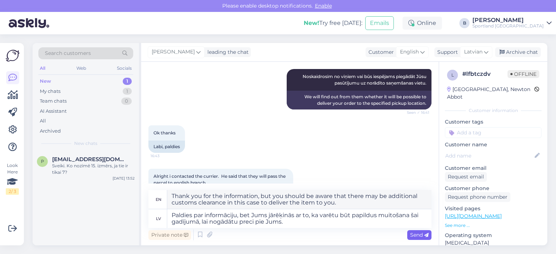
click at [413, 234] on span "Send" at bounding box center [419, 235] width 18 height 7
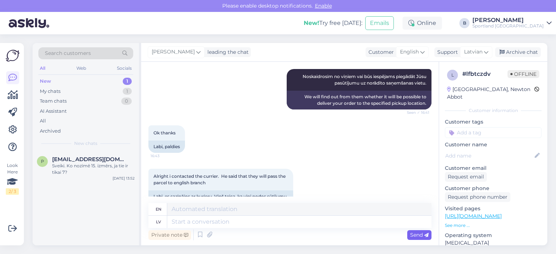
scroll to position [714, 0]
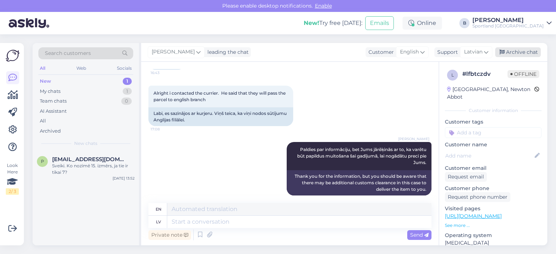
click at [519, 51] on div "Archive chat" at bounding box center [518, 52] width 46 height 10
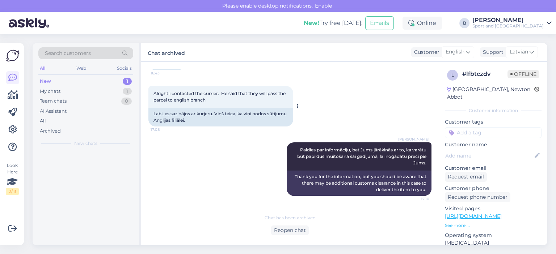
scroll to position [707, 0]
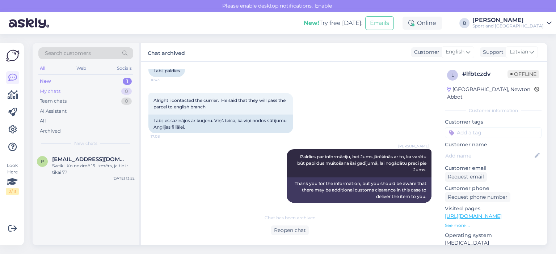
click at [52, 92] on div "My chats" at bounding box center [50, 91] width 21 height 7
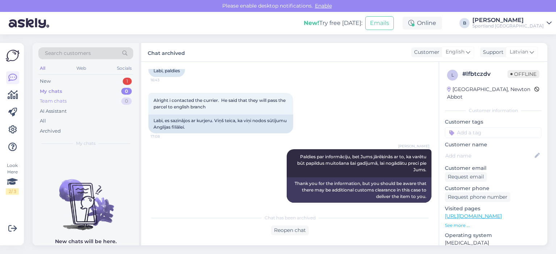
click at [54, 104] on div "Team chats" at bounding box center [53, 101] width 27 height 7
click at [44, 81] on div "New" at bounding box center [45, 81] width 11 height 7
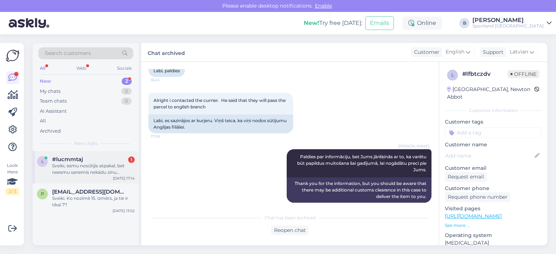
click at [93, 164] on div "Sveiki, esmu nosūtījis atpakal, bet neesmu sanemis nekādu zinu Pasūtījums #1000…" at bounding box center [93, 169] width 82 height 13
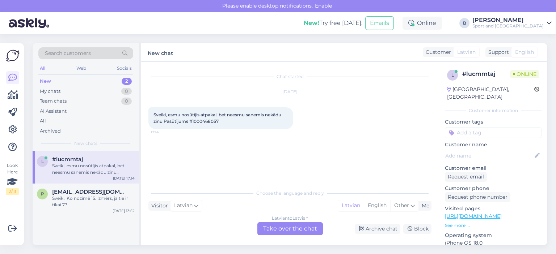
click at [287, 226] on div "Latvian to Latvian Take over the chat" at bounding box center [289, 228] width 65 height 13
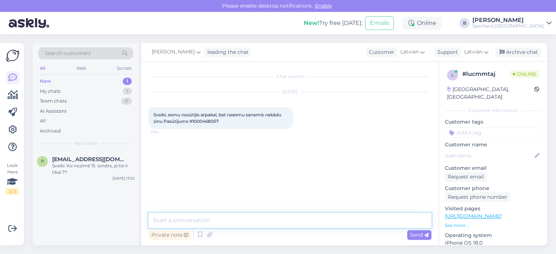
click at [262, 216] on textarea at bounding box center [289, 220] width 283 height 15
type textarea "Sveiki"
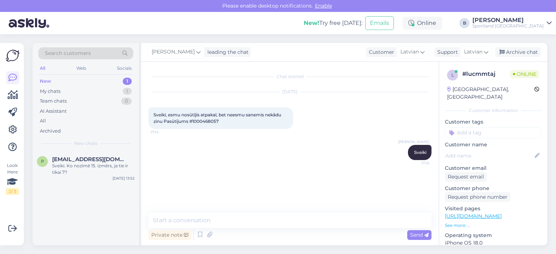
click at [202, 120] on span "Sveiki, esmu nosūtījis atpakal, bet neesmu sanemis nekādu zinu Pasūtījums #1000…" at bounding box center [217, 118] width 129 height 12
copy div "1000468057 17:14"
click at [228, 222] on textarea at bounding box center [289, 220] width 283 height 15
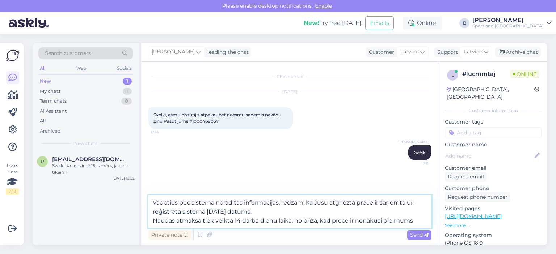
type textarea "Vadoties pēc sistēmā norādītās informācijas, redzam, ka Jūsu atgrieztā prece ir…"
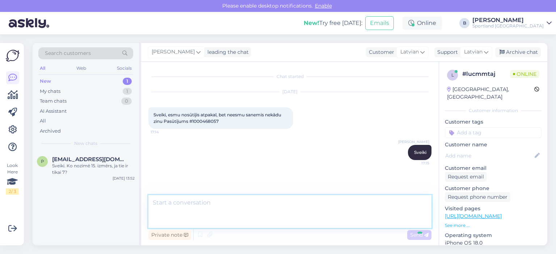
scroll to position [19, 0]
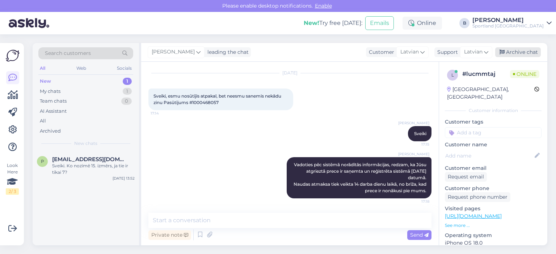
click at [521, 55] on div "Archive chat" at bounding box center [518, 52] width 46 height 10
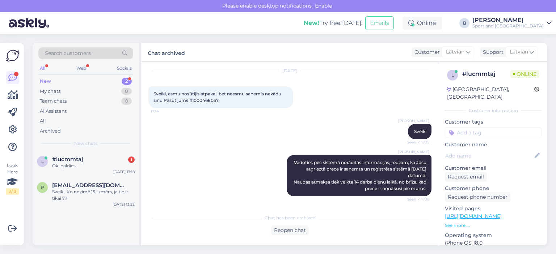
scroll to position [52, 0]
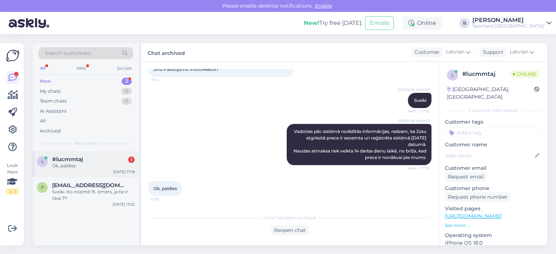
click at [96, 166] on div "Ok, paldies" at bounding box center [93, 166] width 82 height 7
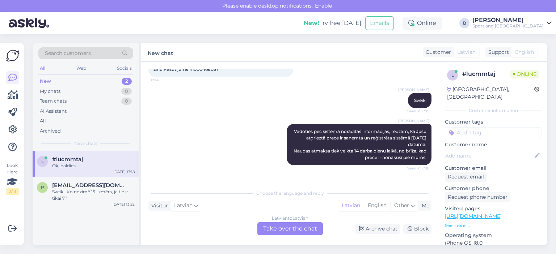
scroll to position [77, 0]
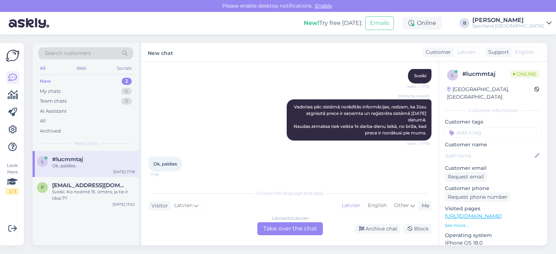
click at [282, 231] on div "Latvian to Latvian Take over the chat" at bounding box center [289, 228] width 65 height 13
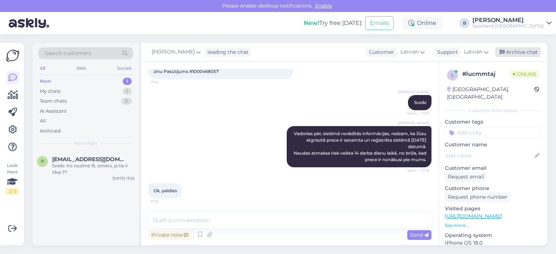
click at [523, 56] on div "Archive chat" at bounding box center [518, 52] width 46 height 10
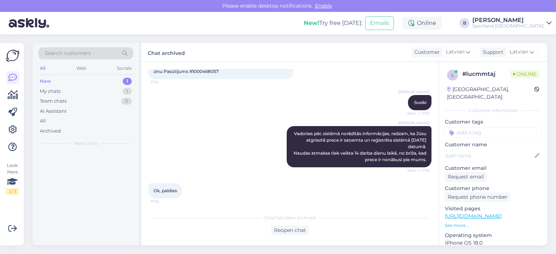
scroll to position [52, 0]
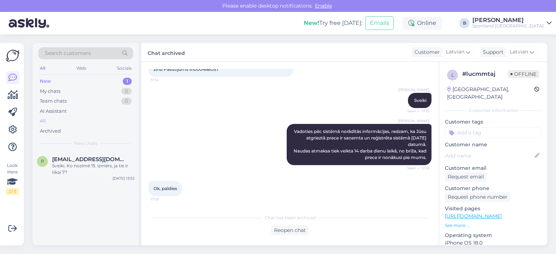
click at [44, 122] on div "All" at bounding box center [43, 121] width 6 height 7
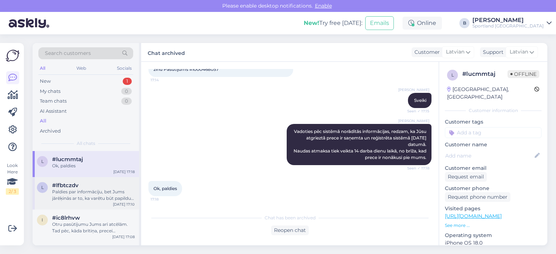
click at [87, 191] on div "Paldies par informāciju, bet Jums jārēķinās ar to, ka varētu būt papildus muito…" at bounding box center [93, 195] width 82 height 13
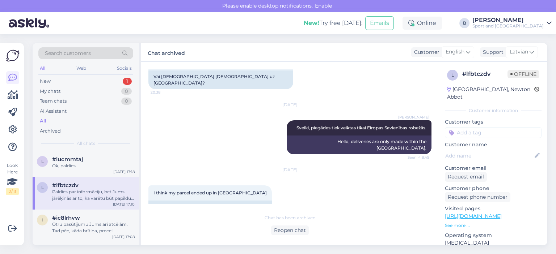
scroll to position [707, 0]
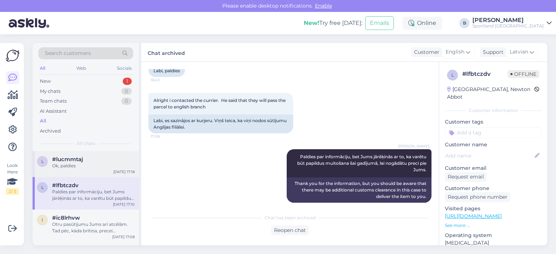
click at [77, 167] on div "Ok, paldies" at bounding box center [93, 166] width 82 height 7
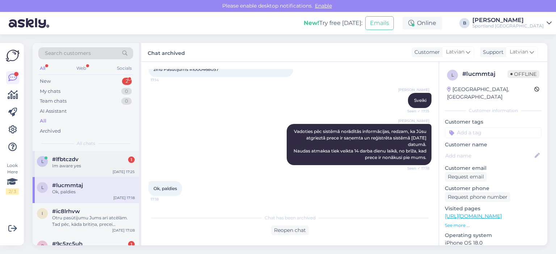
click at [88, 162] on div "#lfbtczdv 1" at bounding box center [93, 159] width 82 height 7
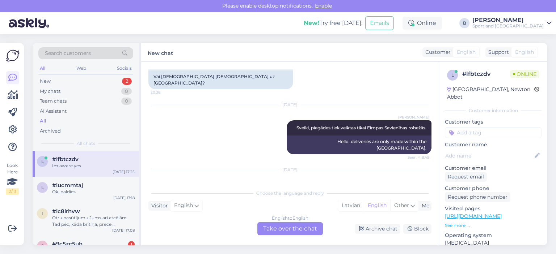
scroll to position [763, 0]
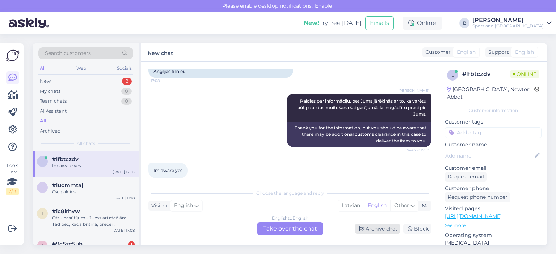
click at [369, 225] on div "Archive chat" at bounding box center [378, 229] width 46 height 10
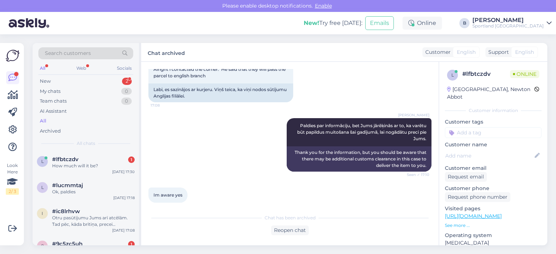
scroll to position [769, 0]
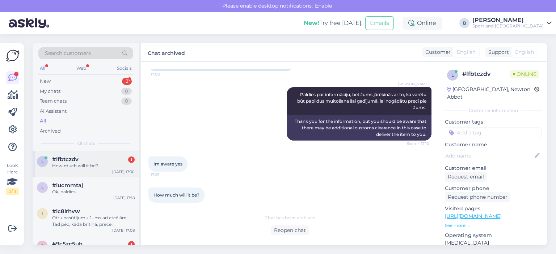
click at [77, 169] on div "l #lfbtczdv 1 How much will it be? [DATE] 17:30" at bounding box center [86, 164] width 106 height 26
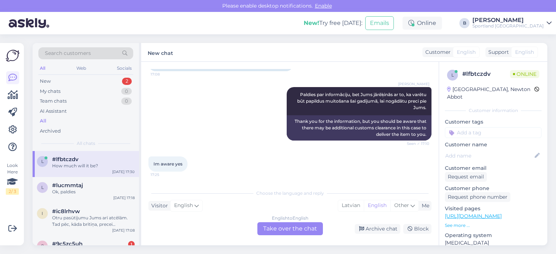
scroll to position [794, 0]
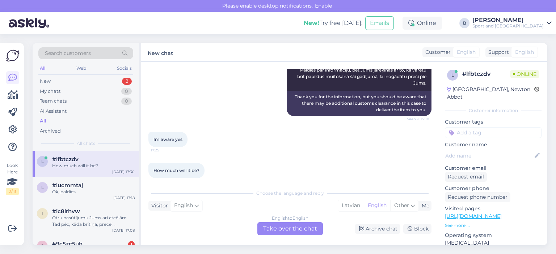
click at [298, 146] on div "Im aware yes 17:25" at bounding box center [289, 139] width 283 height 31
click at [68, 79] on div "New 2" at bounding box center [85, 81] width 95 height 10
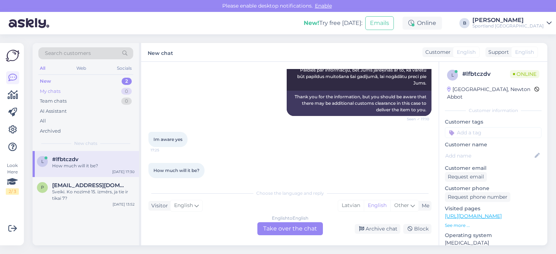
click at [52, 89] on div "My chats" at bounding box center [50, 91] width 21 height 7
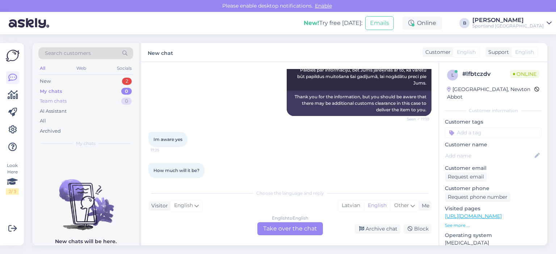
click at [49, 99] on div "Team chats" at bounding box center [53, 101] width 27 height 7
click at [46, 118] on div "All" at bounding box center [85, 121] width 95 height 10
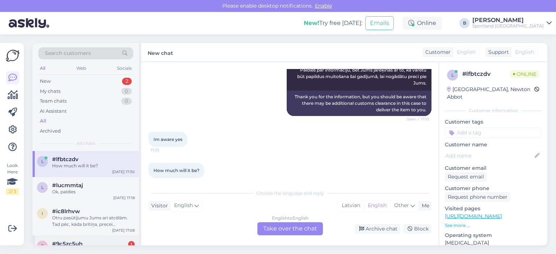
click at [85, 241] on div "#9c5zc5uh 1" at bounding box center [93, 244] width 82 height 7
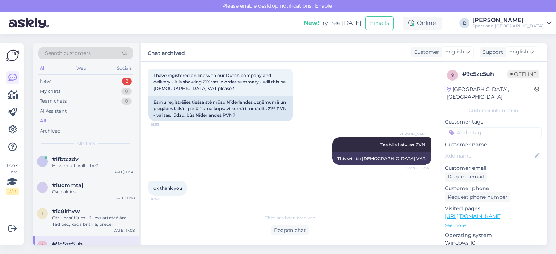
scroll to position [152, 0]
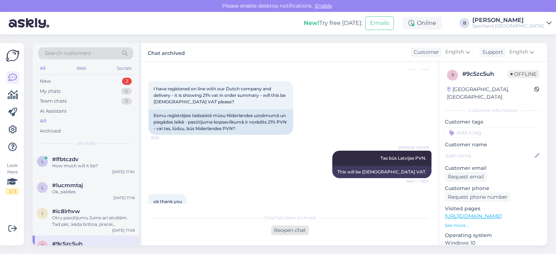
click at [298, 234] on div "Reopen chat" at bounding box center [290, 231] width 38 height 10
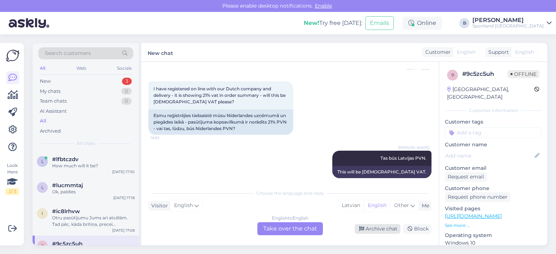
click at [378, 228] on div "Archive chat" at bounding box center [378, 229] width 46 height 10
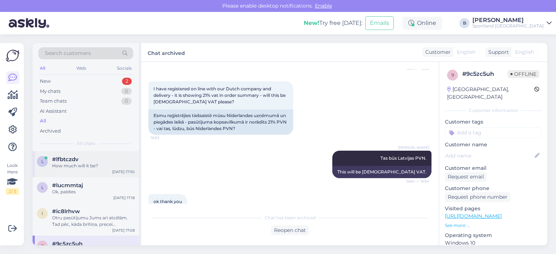
click at [79, 168] on div "How much will it be?" at bounding box center [93, 166] width 82 height 7
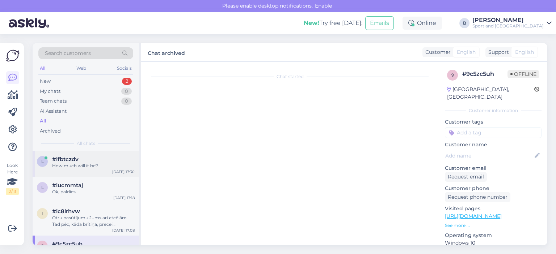
scroll to position [794, 0]
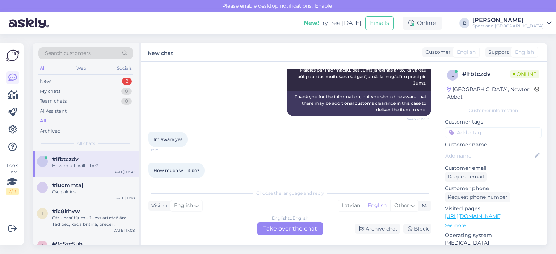
click at [295, 231] on div "English to English Take over the chat" at bounding box center [289, 228] width 65 height 13
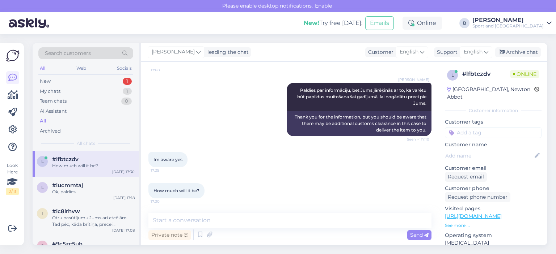
scroll to position [767, 0]
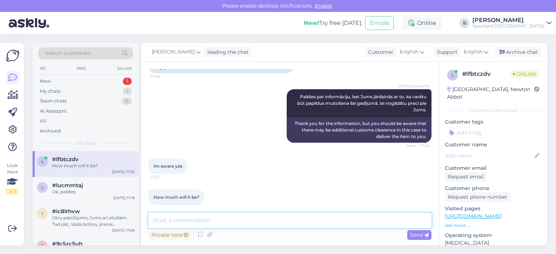
click at [279, 225] on textarea at bounding box center [289, 220] width 283 height 15
click at [478, 53] on span "English" at bounding box center [472, 52] width 19 height 8
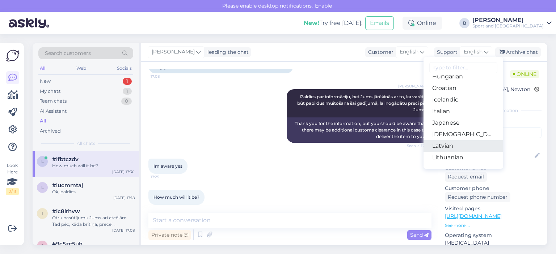
click at [457, 144] on link "Latvian" at bounding box center [463, 146] width 80 height 12
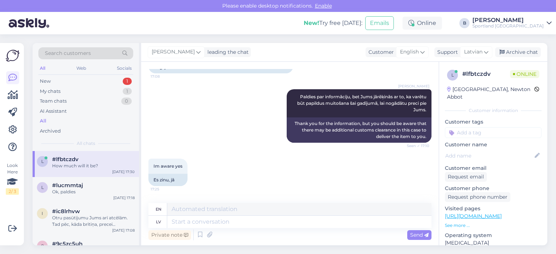
scroll to position [794, 0]
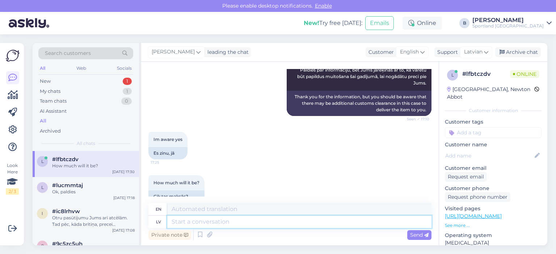
click at [216, 220] on textarea at bounding box center [299, 222] width 264 height 12
type textarea "To e"
type textarea "That"
type textarea "To es, d"
type textarea "That's me,"
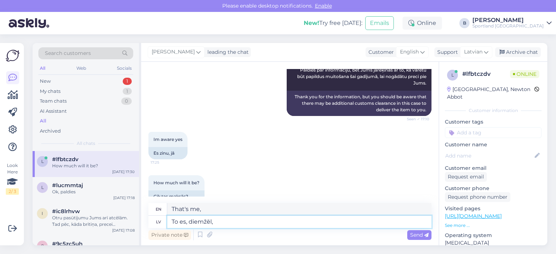
type textarea "To es, diemžēl, n"
type textarea "That's me, unfortunately,"
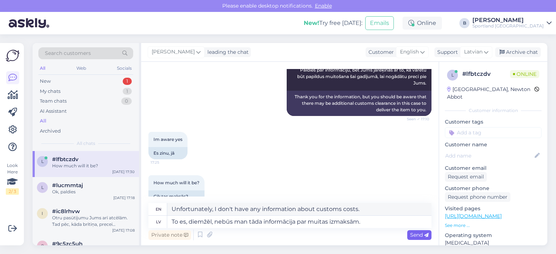
click at [411, 234] on span "Send" at bounding box center [419, 235] width 18 height 7
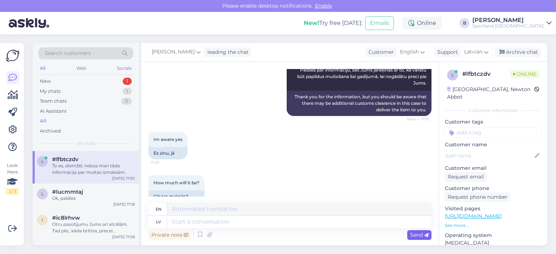
scroll to position [857, 0]
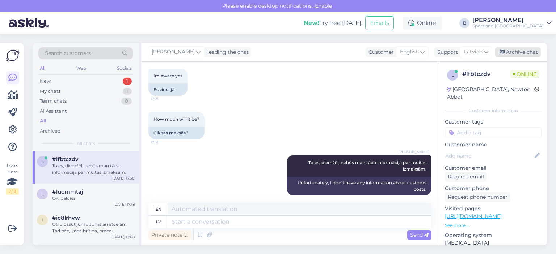
click at [501, 53] on icon at bounding box center [501, 52] width 5 height 5
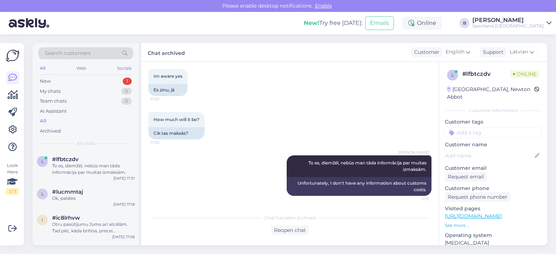
scroll to position [850, 0]
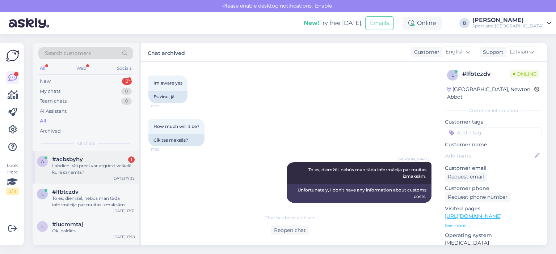
click at [84, 166] on div "Labdien! Vai preci var atgriezt veikalā, kurā saņemts?" at bounding box center [93, 169] width 82 height 13
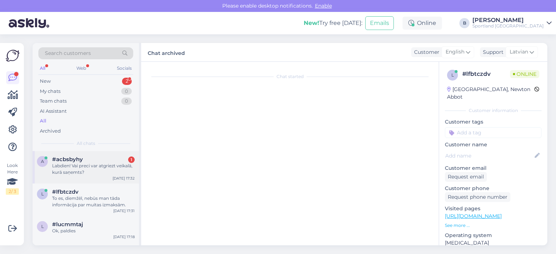
scroll to position [0, 0]
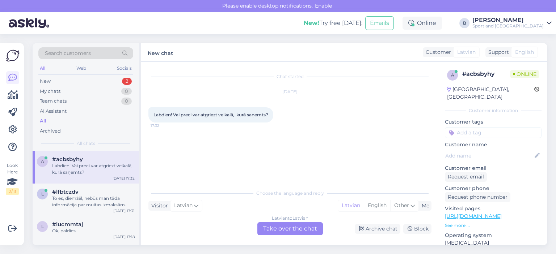
click at [304, 231] on div "Latvian to Latvian Take over the chat" at bounding box center [289, 228] width 65 height 13
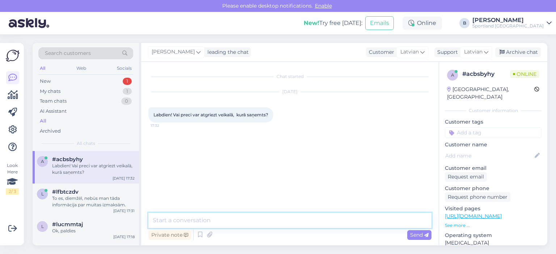
click at [254, 225] on textarea at bounding box center [289, 220] width 283 height 15
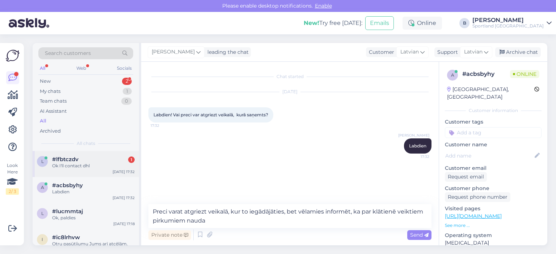
click at [112, 158] on div "#lfbtczdv 1" at bounding box center [93, 159] width 82 height 7
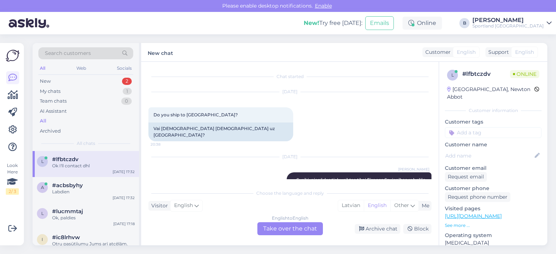
scroll to position [906, 0]
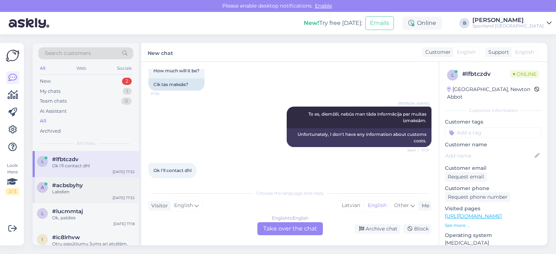
click at [77, 191] on div "Labdien" at bounding box center [93, 192] width 82 height 7
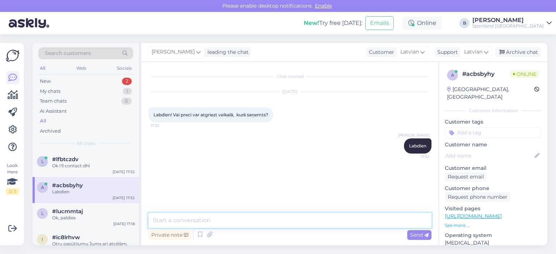
click at [207, 222] on textarea at bounding box center [289, 220] width 283 height 15
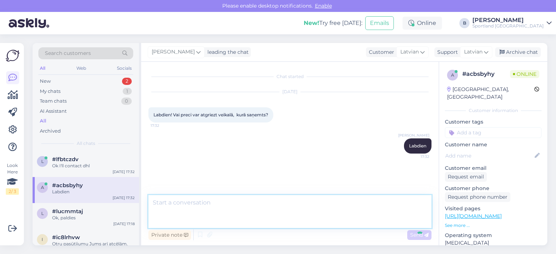
scroll to position [6, 0]
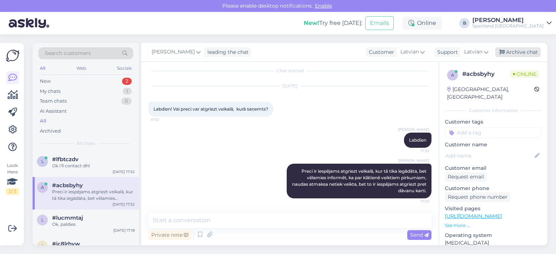
click at [511, 57] on div "Archive chat" at bounding box center [518, 52] width 46 height 10
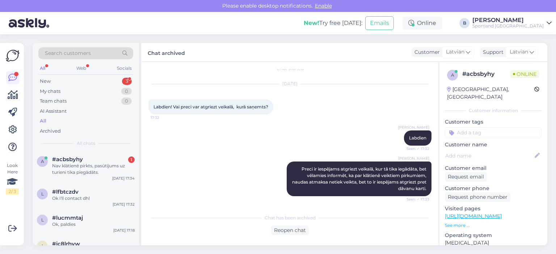
scroll to position [39, 0]
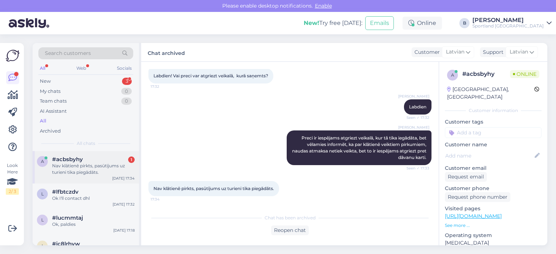
click at [85, 169] on div "Nav klātienē pirkts, pasūtījums uz turieni tika piegādāts." at bounding box center [93, 169] width 82 height 13
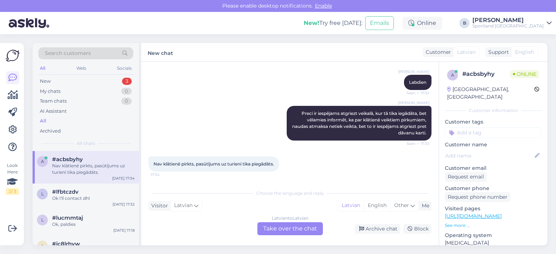
click at [296, 236] on div "Chat started [DATE] Labdien! Vai preci var atgriezt veikalā, kurā saņemts? 17:3…" at bounding box center [289, 154] width 297 height 184
click at [294, 234] on div "Latvian to Latvian Take over the chat" at bounding box center [289, 228] width 65 height 13
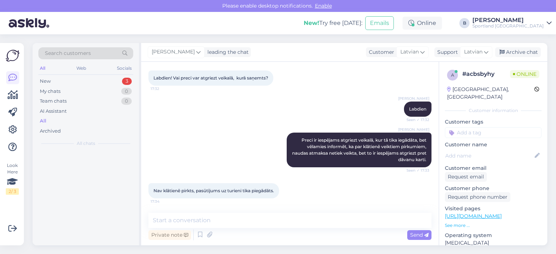
scroll to position [37, 0]
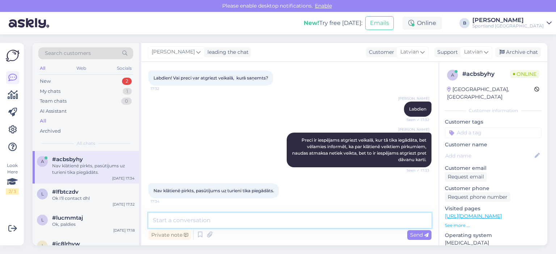
click at [249, 223] on textarea at bounding box center [289, 220] width 283 height 15
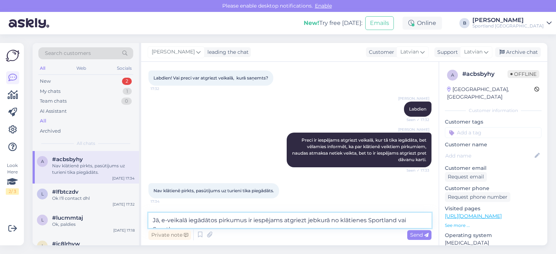
scroll to position [46, 0]
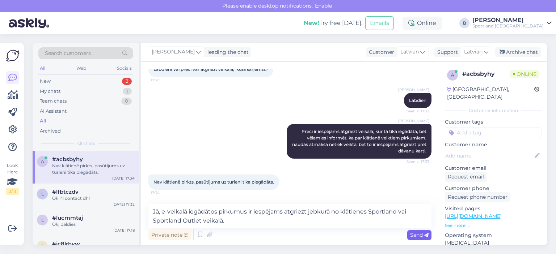
click at [412, 233] on span "Send" at bounding box center [419, 235] width 18 height 7
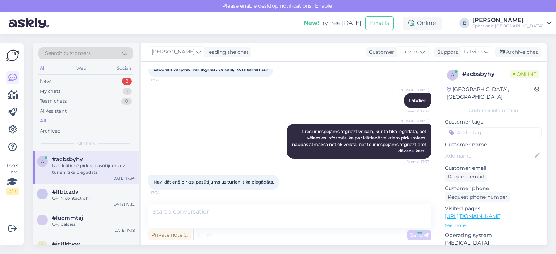
scroll to position [75, 0]
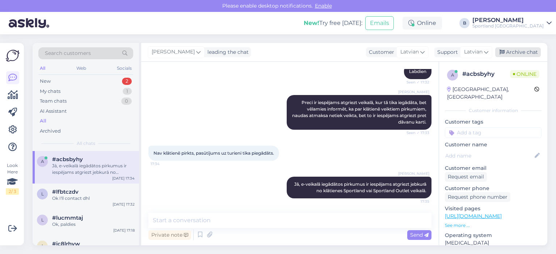
click at [521, 49] on div "Archive chat" at bounding box center [518, 52] width 46 height 10
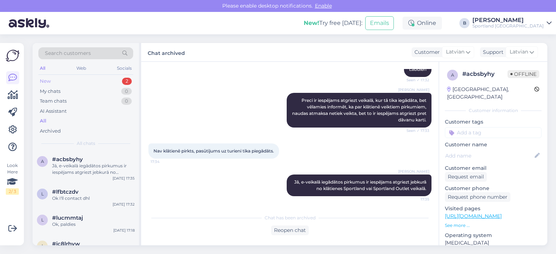
click at [51, 82] on div "New 2" at bounding box center [85, 81] width 95 height 10
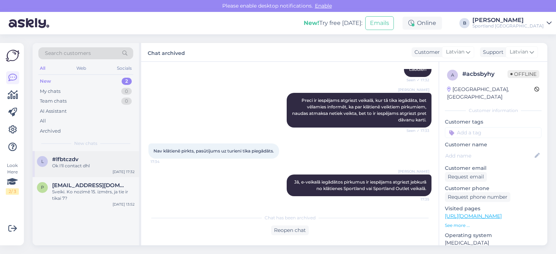
click at [77, 168] on div "Ok I'll contact dhl" at bounding box center [93, 166] width 82 height 7
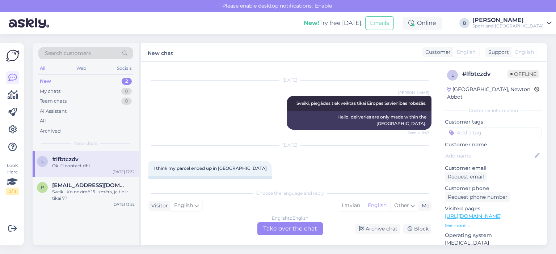
scroll to position [906, 0]
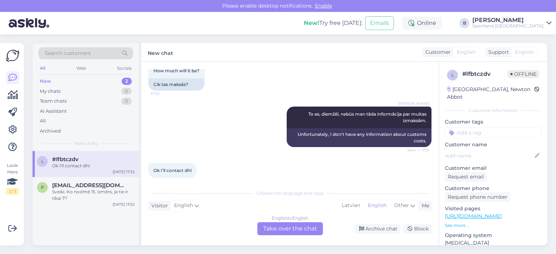
click at [280, 225] on div "English to English Take over the chat" at bounding box center [289, 228] width 65 height 13
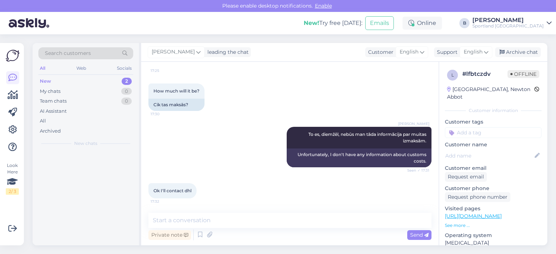
scroll to position [879, 0]
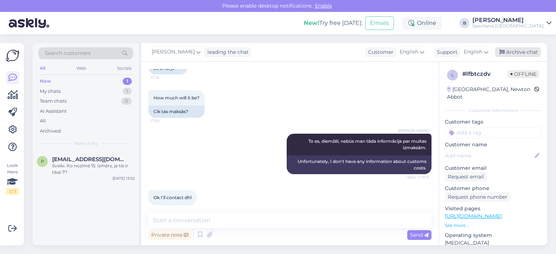
click at [515, 56] on div "Archive chat" at bounding box center [518, 52] width 46 height 10
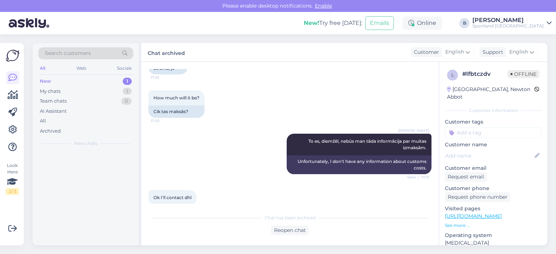
scroll to position [881, 0]
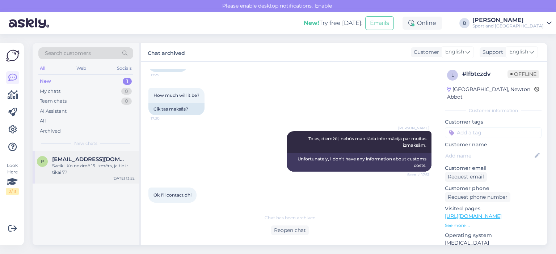
click at [52, 172] on div "Sveiki. Ko nozīmē 15. izmērs, ja tie ir tikai 7?" at bounding box center [93, 169] width 82 height 13
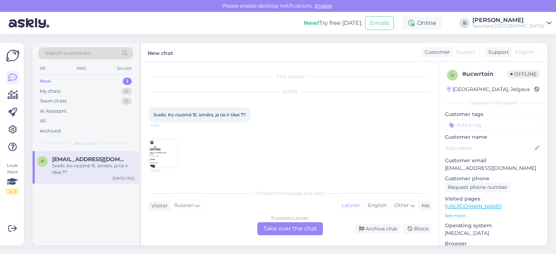
scroll to position [0, 0]
click at [304, 228] on div "Russian to Latvian Take over the chat" at bounding box center [289, 228] width 65 height 13
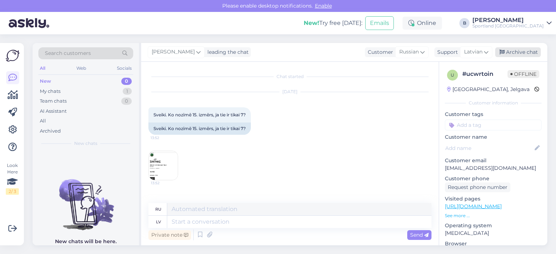
click at [505, 53] on div "Archive chat" at bounding box center [518, 52] width 46 height 10
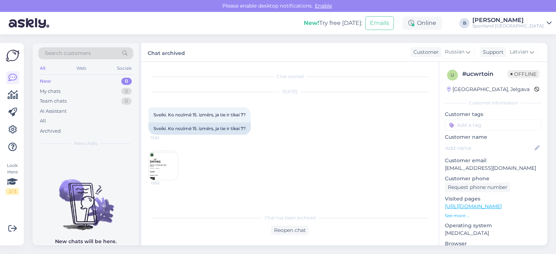
click at [357, 132] on div "[DATE] Sveiki. Ko nozīmē 15. izmērs, ja tie ir tikai 7? 13:52 Sveiki. Ko nozīmē…" at bounding box center [289, 136] width 283 height 104
